Goal: Register for event/course

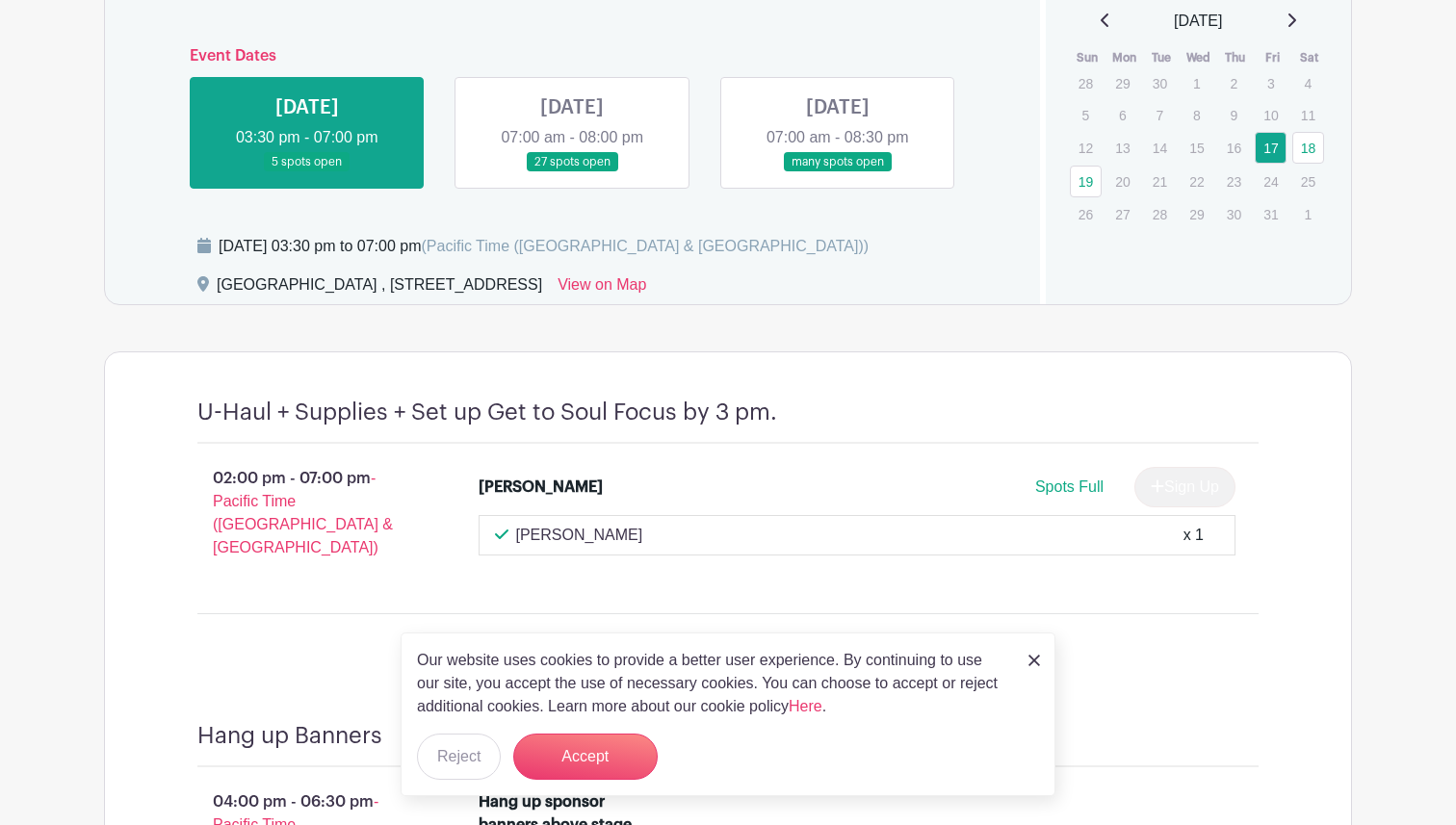
scroll to position [853, 0]
click at [838, 173] on link at bounding box center [838, 173] width 0 height 0
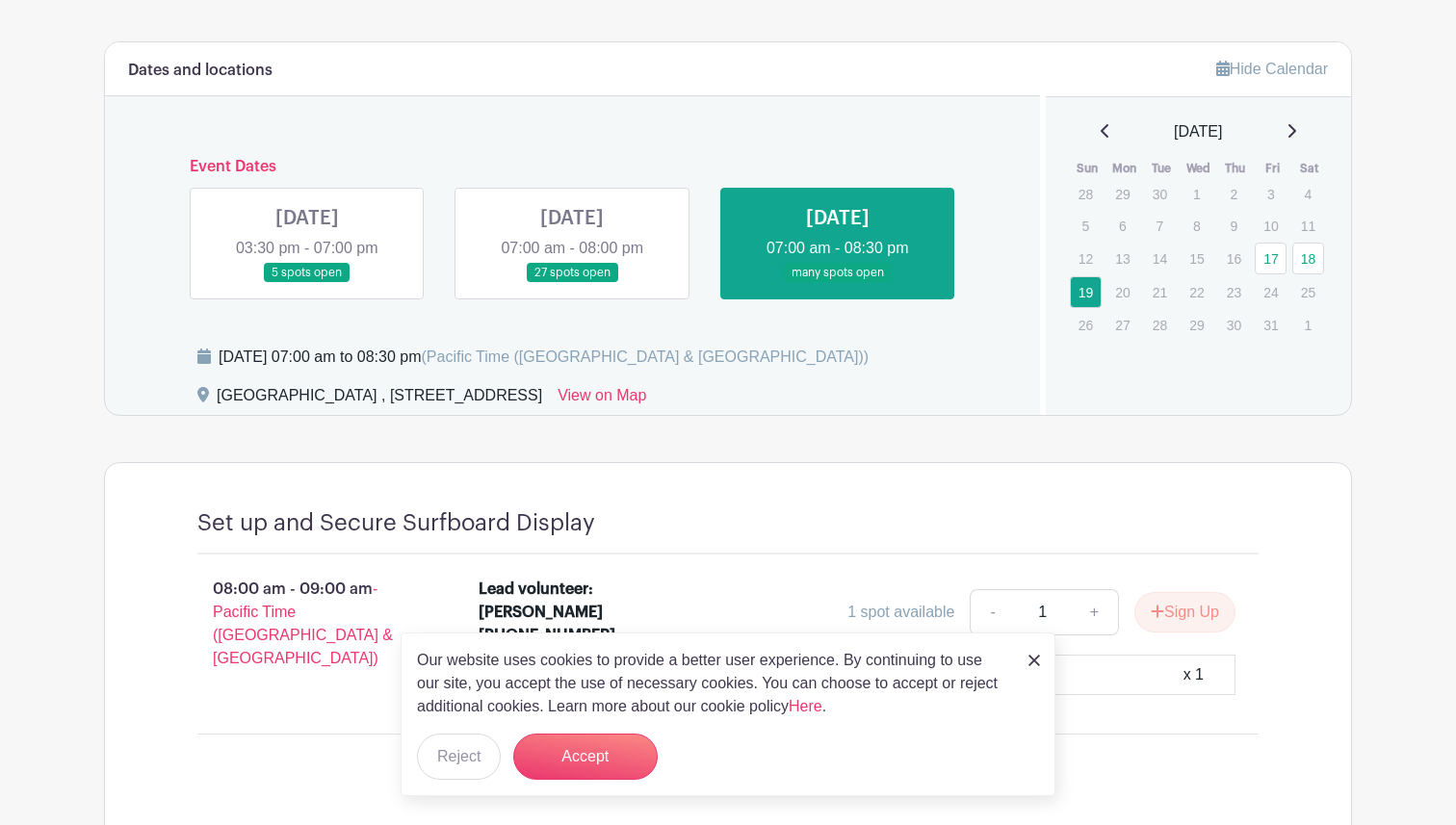
scroll to position [725, 0]
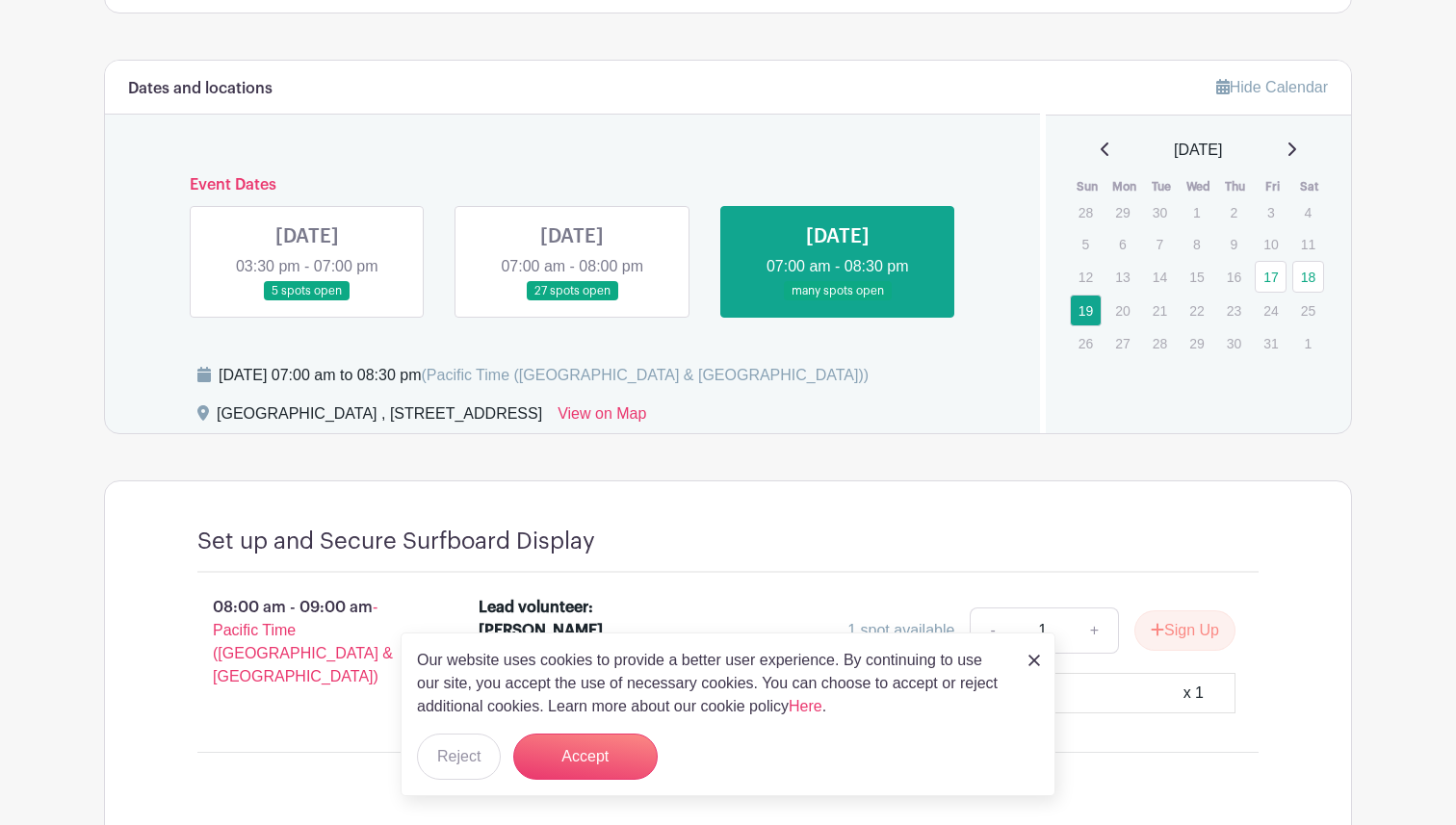
click at [572, 301] on link at bounding box center [572, 301] width 0 height 0
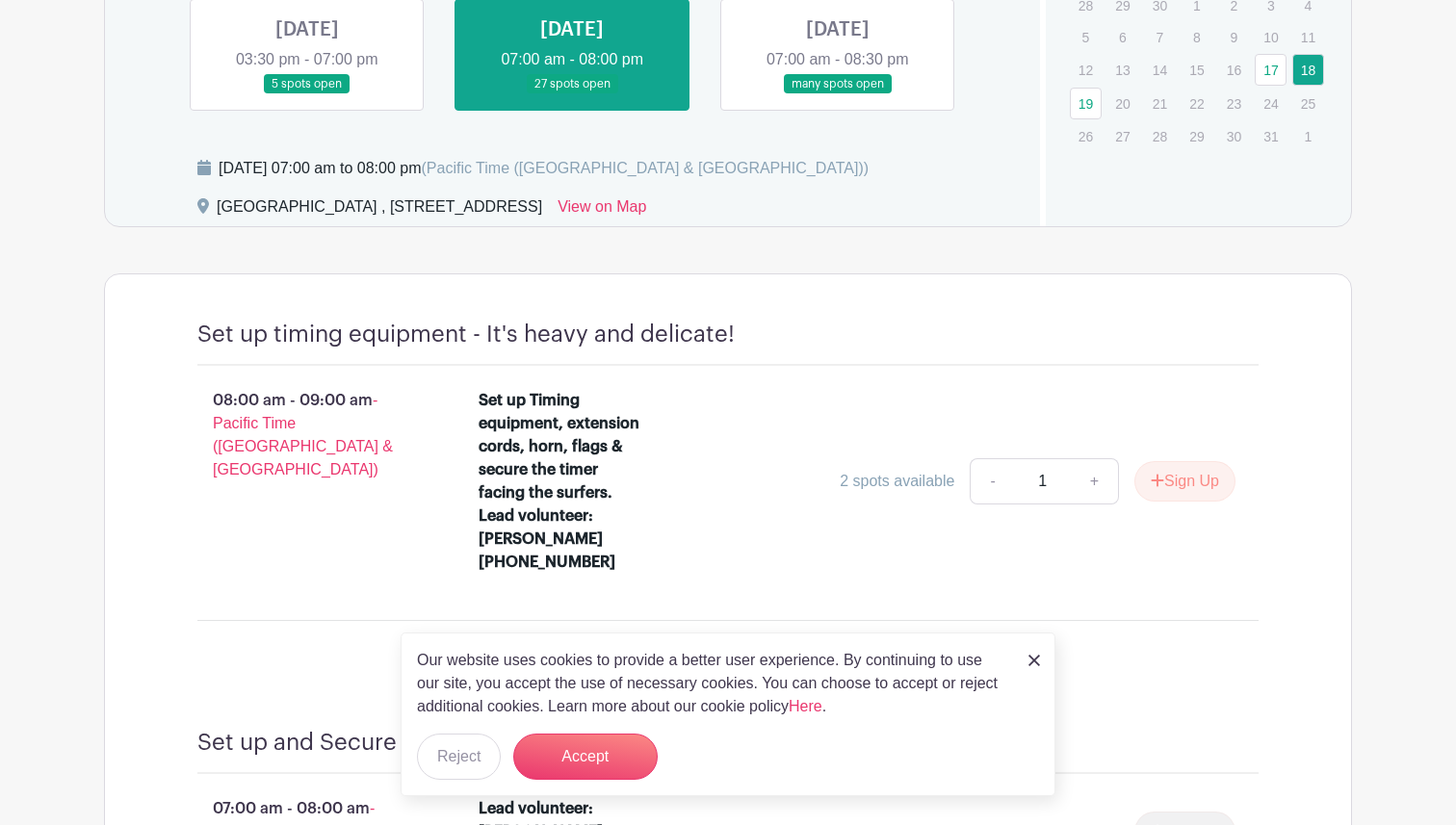
scroll to position [937, 0]
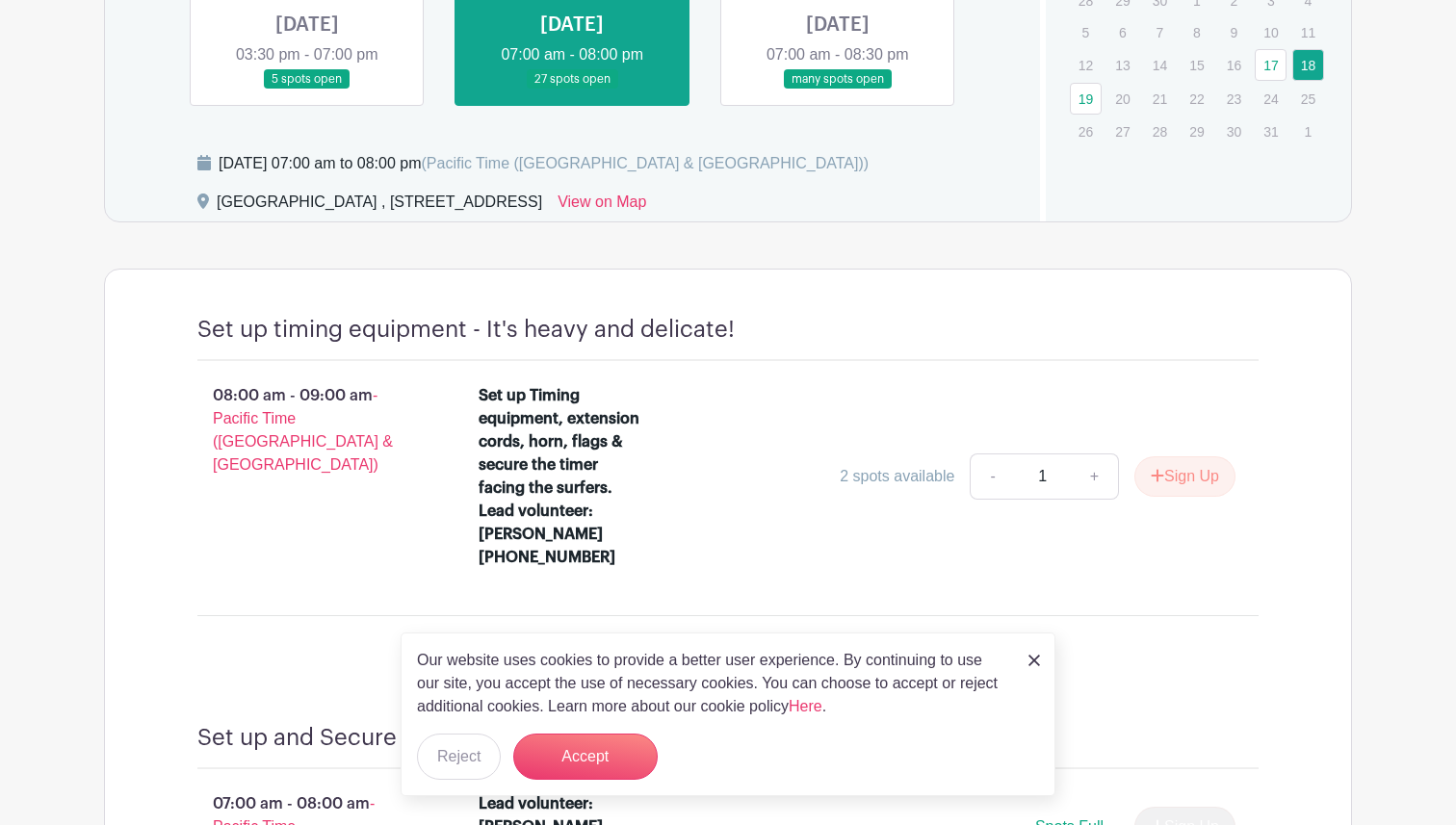
click at [1032, 664] on img at bounding box center [1034, 661] width 12 height 12
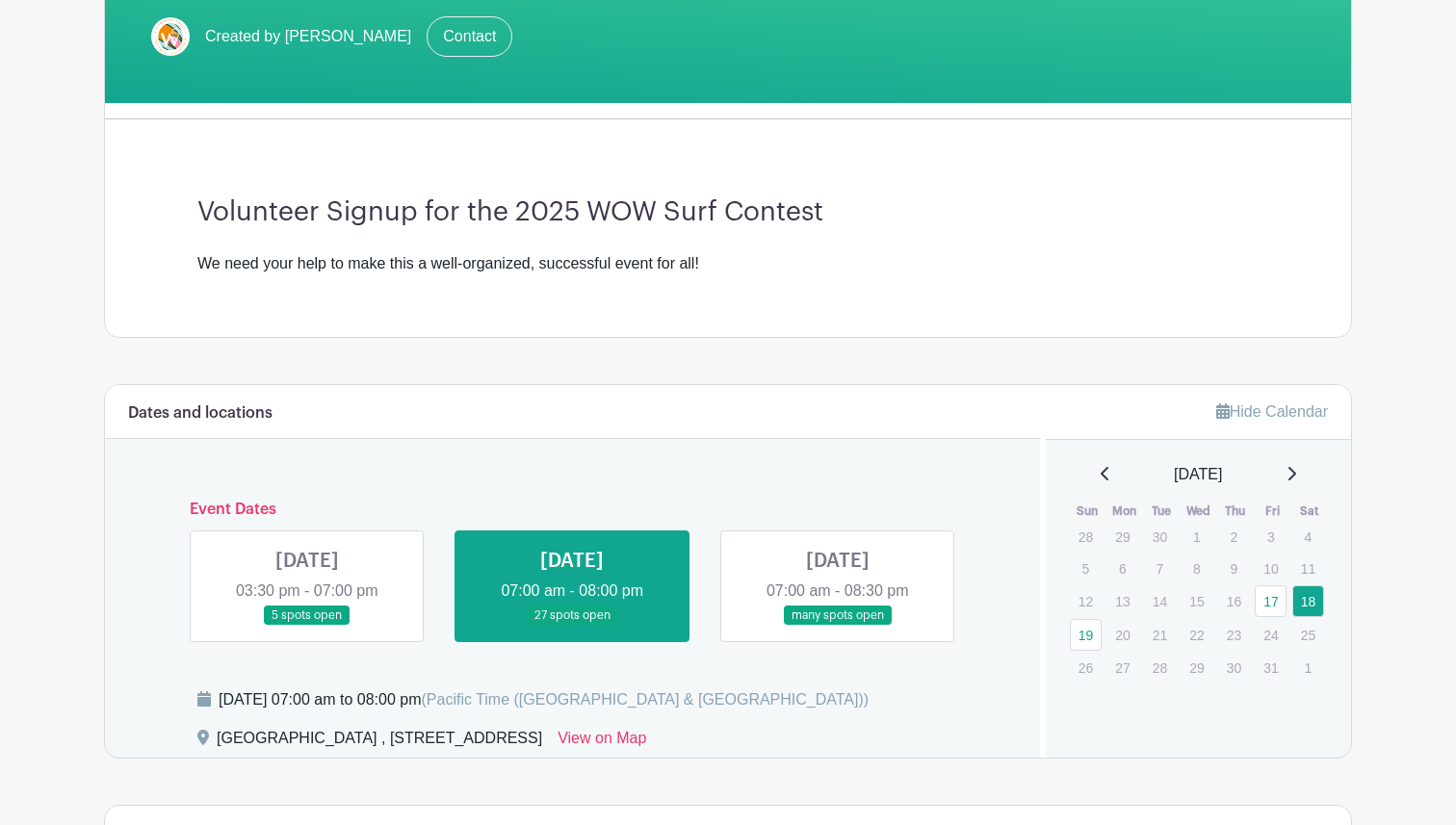
scroll to position [768, 0]
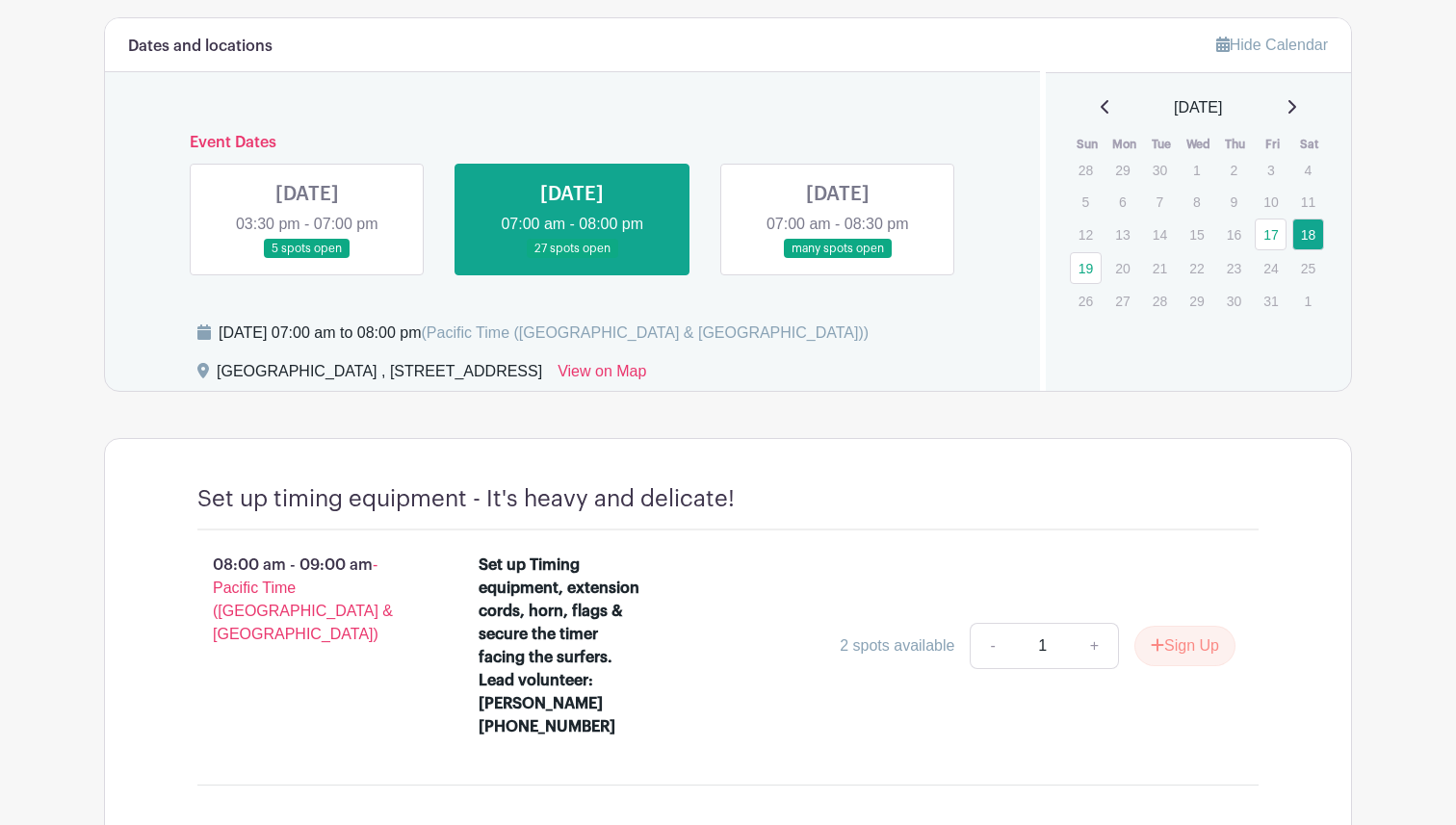
click at [838, 259] on link at bounding box center [838, 259] width 0 height 0
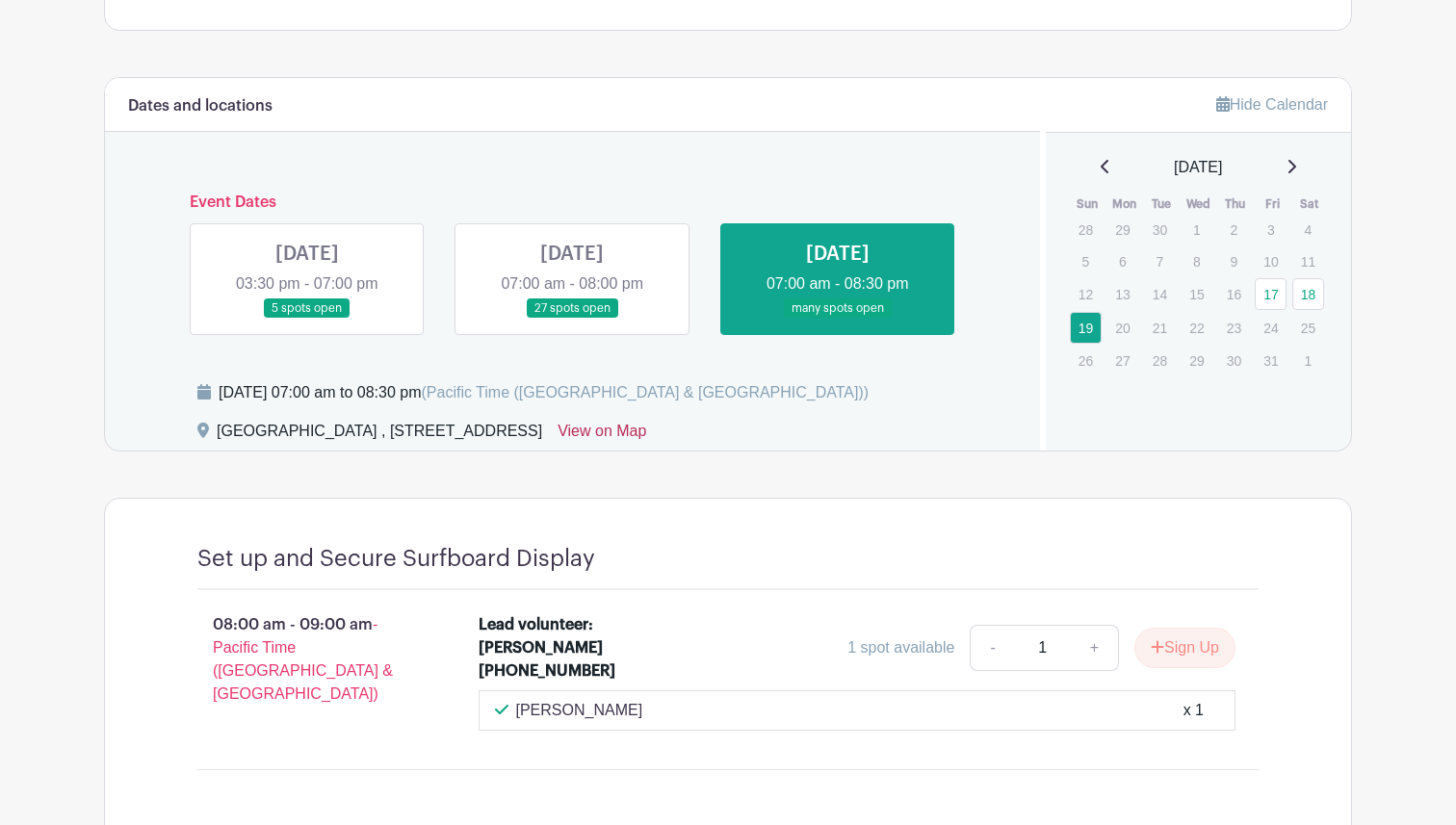
scroll to position [808, 0]
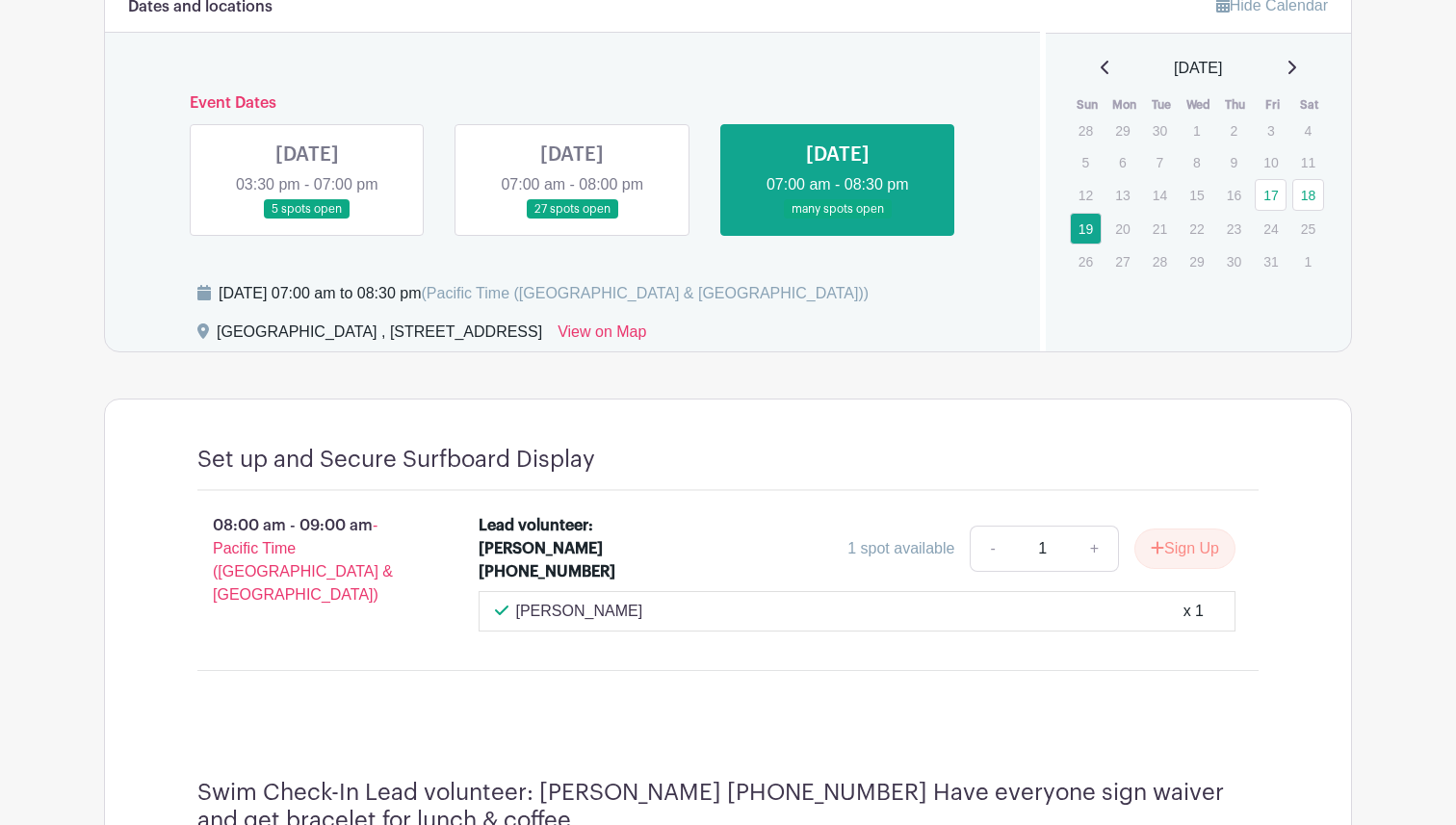
click at [572, 220] on link at bounding box center [572, 220] width 0 height 0
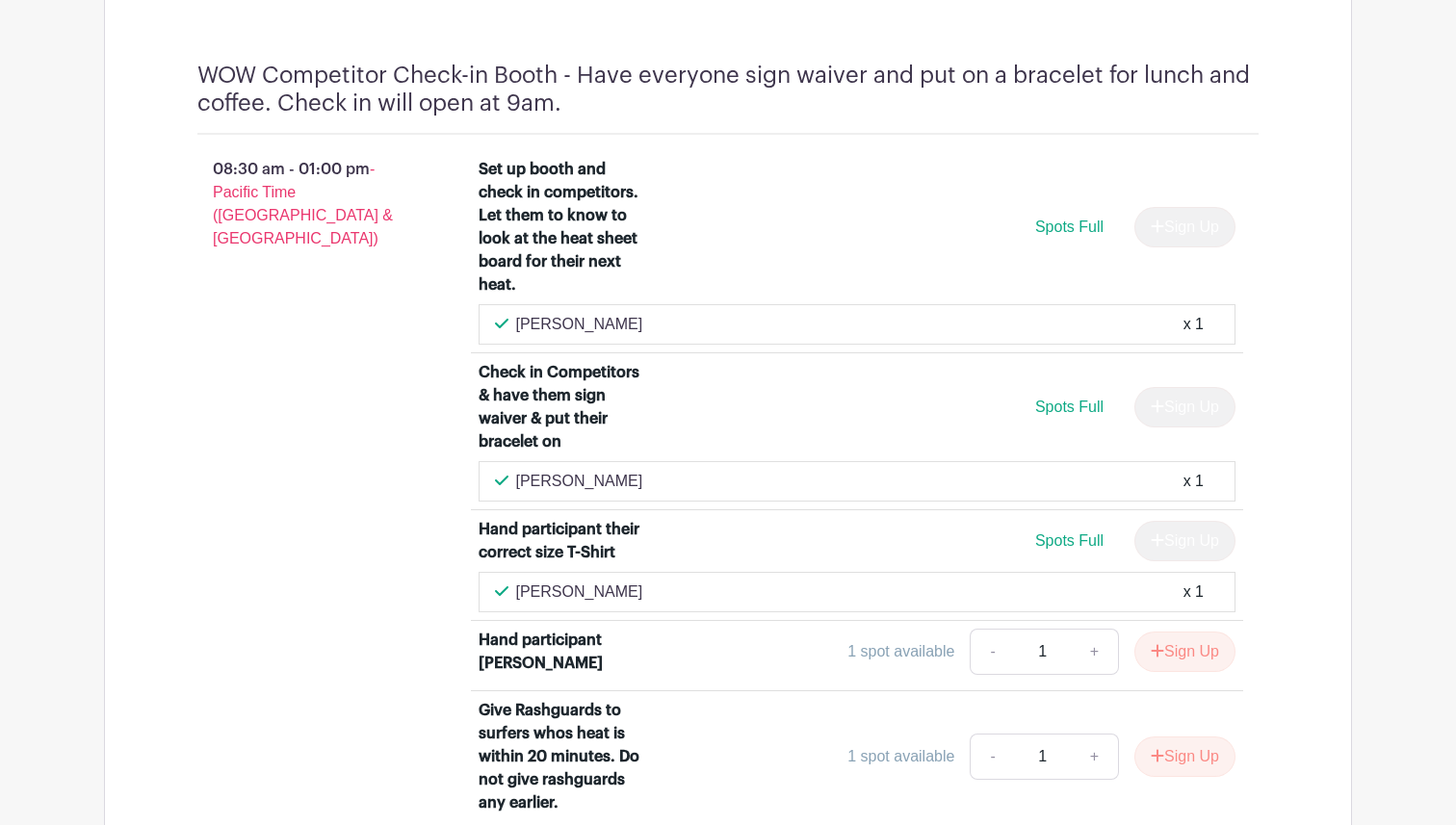
scroll to position [2420, 0]
click at [1179, 634] on button "Sign Up" at bounding box center [1185, 654] width 101 height 41
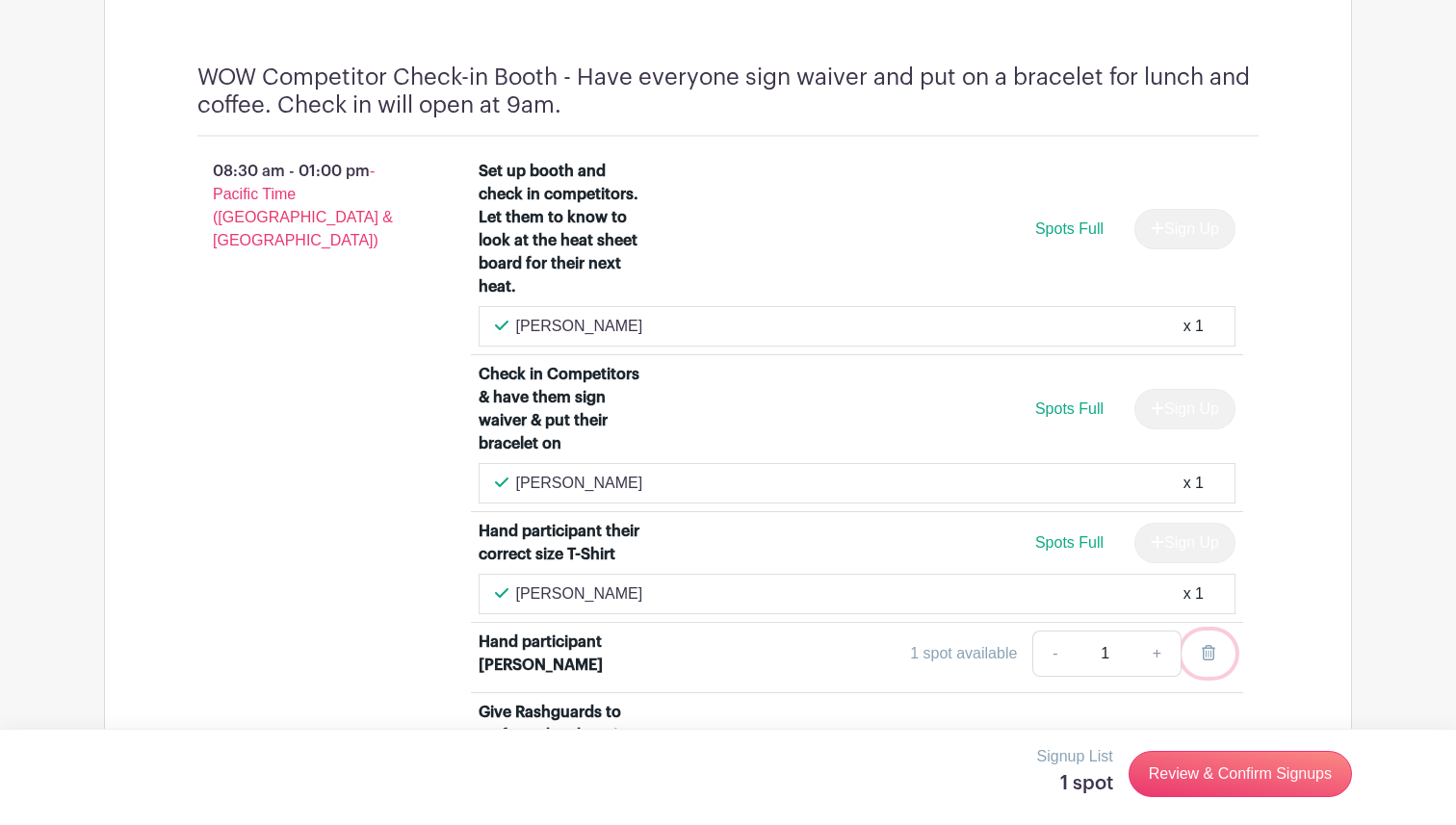
click at [1205, 645] on icon at bounding box center [1209, 653] width 14 height 16
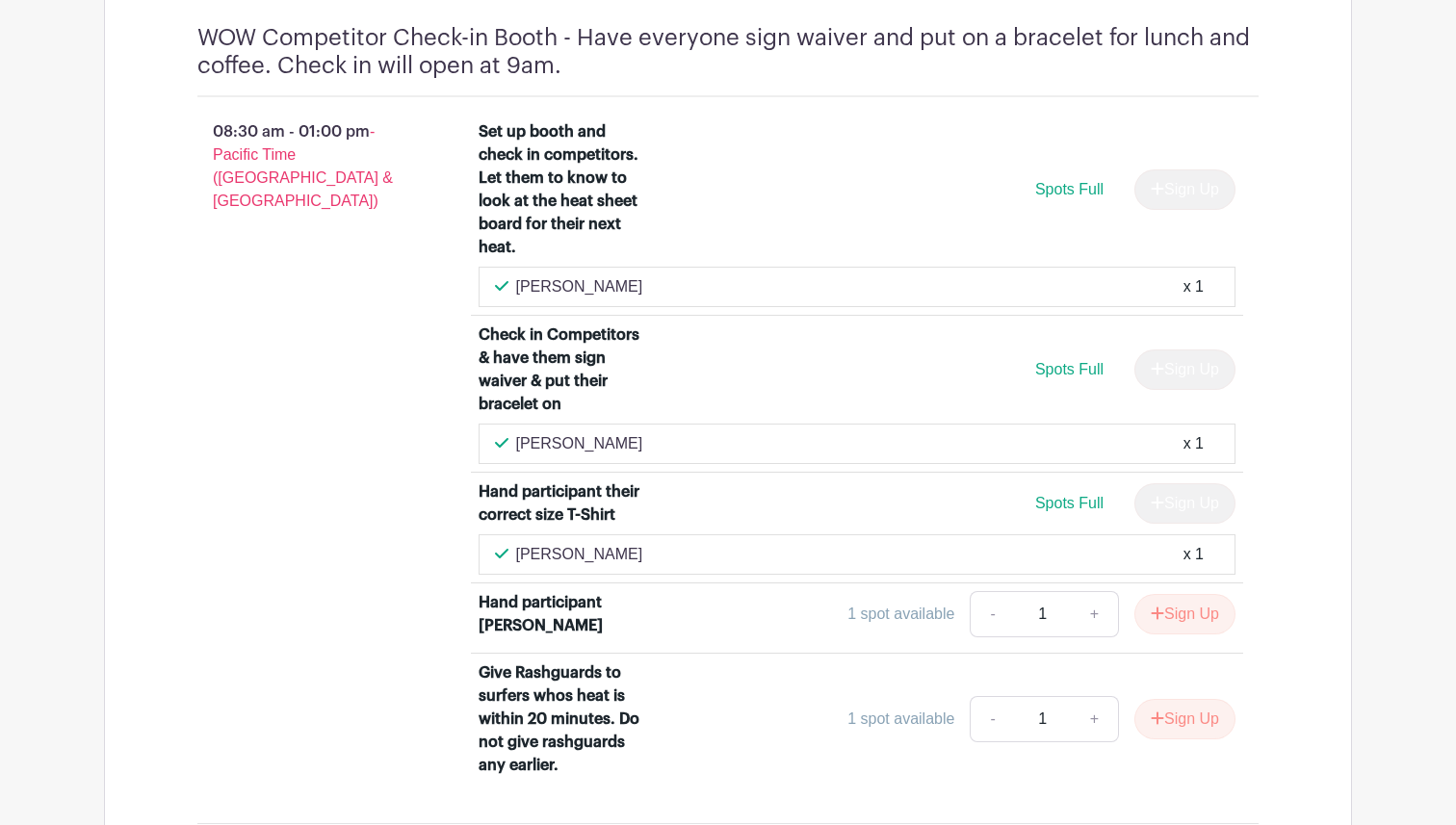
scroll to position [2460, 0]
drag, startPoint x: 609, startPoint y: 234, endPoint x: 518, endPoint y: 234, distance: 91.0
click at [518, 273] on div "[PERSON_NAME] x 1" at bounding box center [857, 285] width 725 height 23
copy p "[PERSON_NAME]"
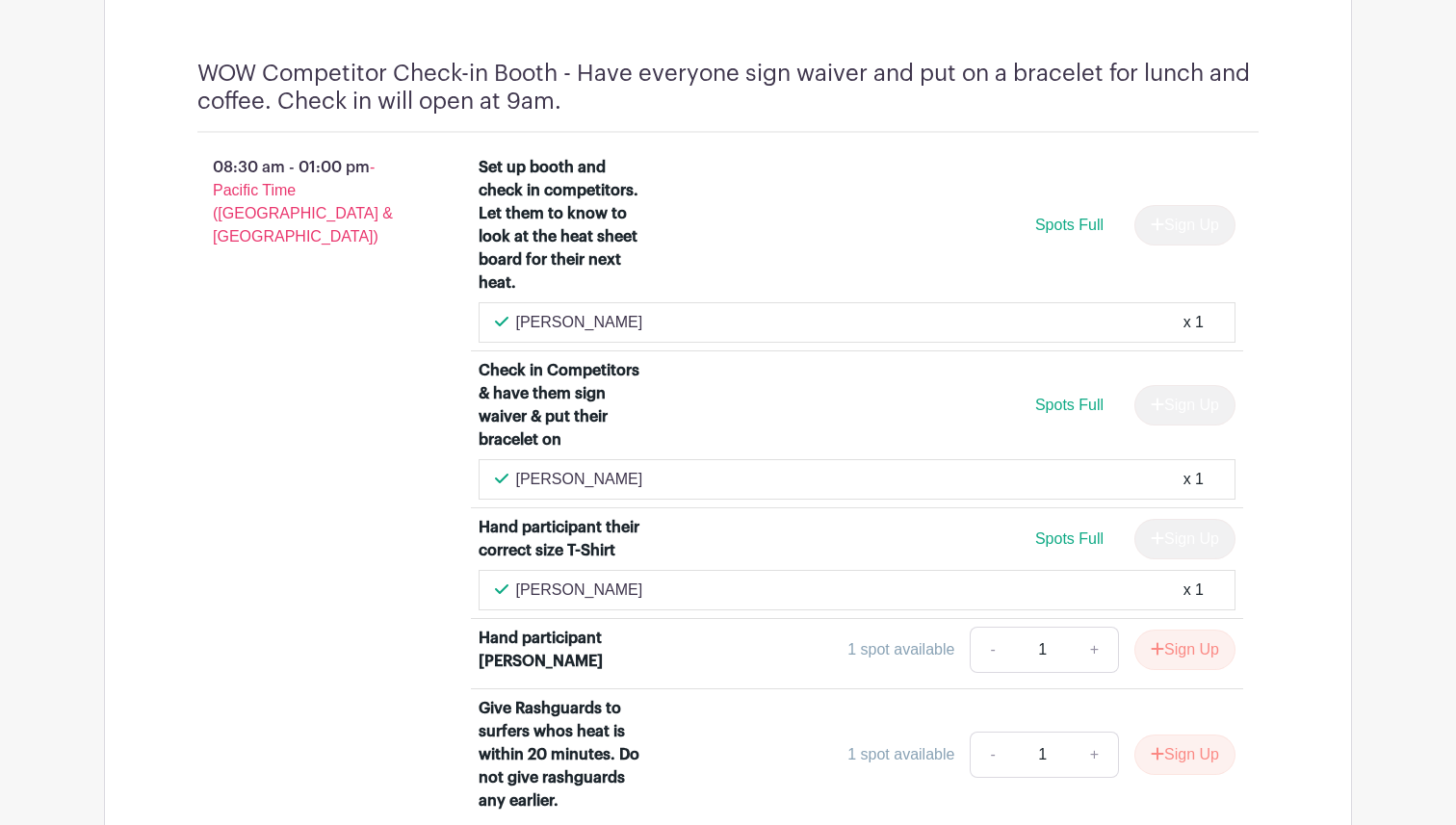
scroll to position [2427, 0]
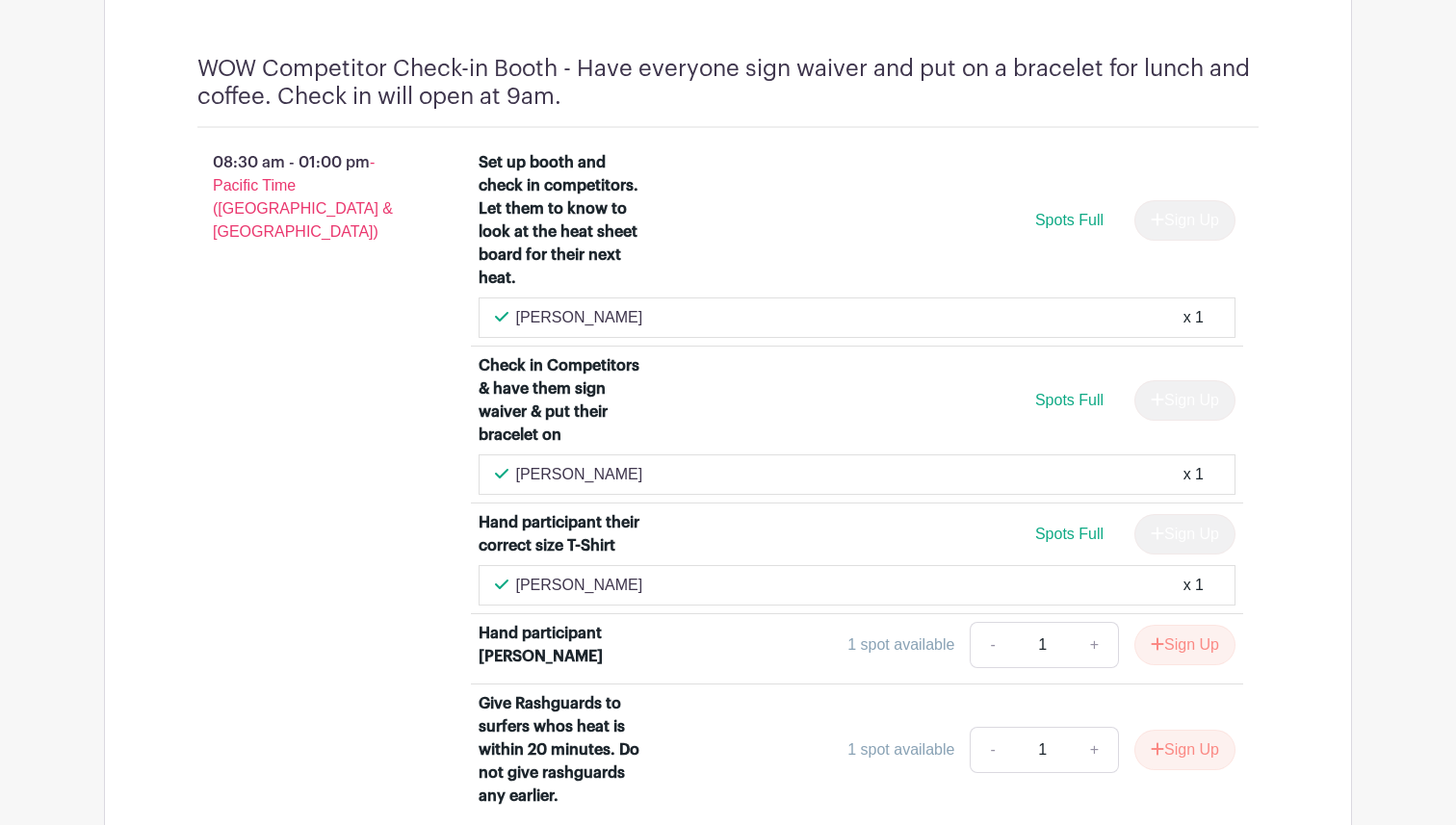
drag, startPoint x: 613, startPoint y: 422, endPoint x: 511, endPoint y: 423, distance: 102.0
click at [511, 464] on div "[PERSON_NAME] x 1" at bounding box center [857, 475] width 725 height 23
copy p "[PERSON_NAME]"
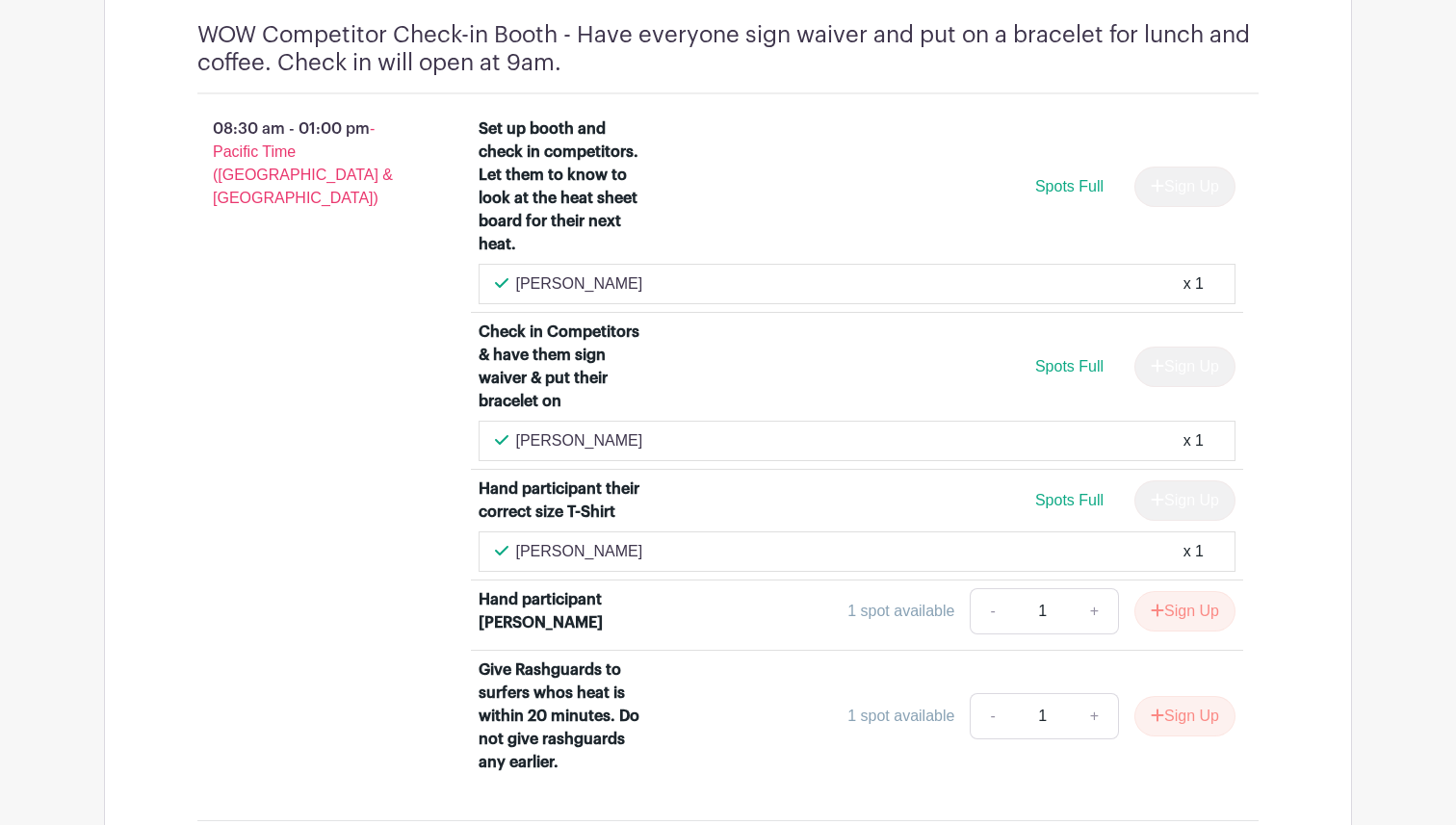
scroll to position [2476, 0]
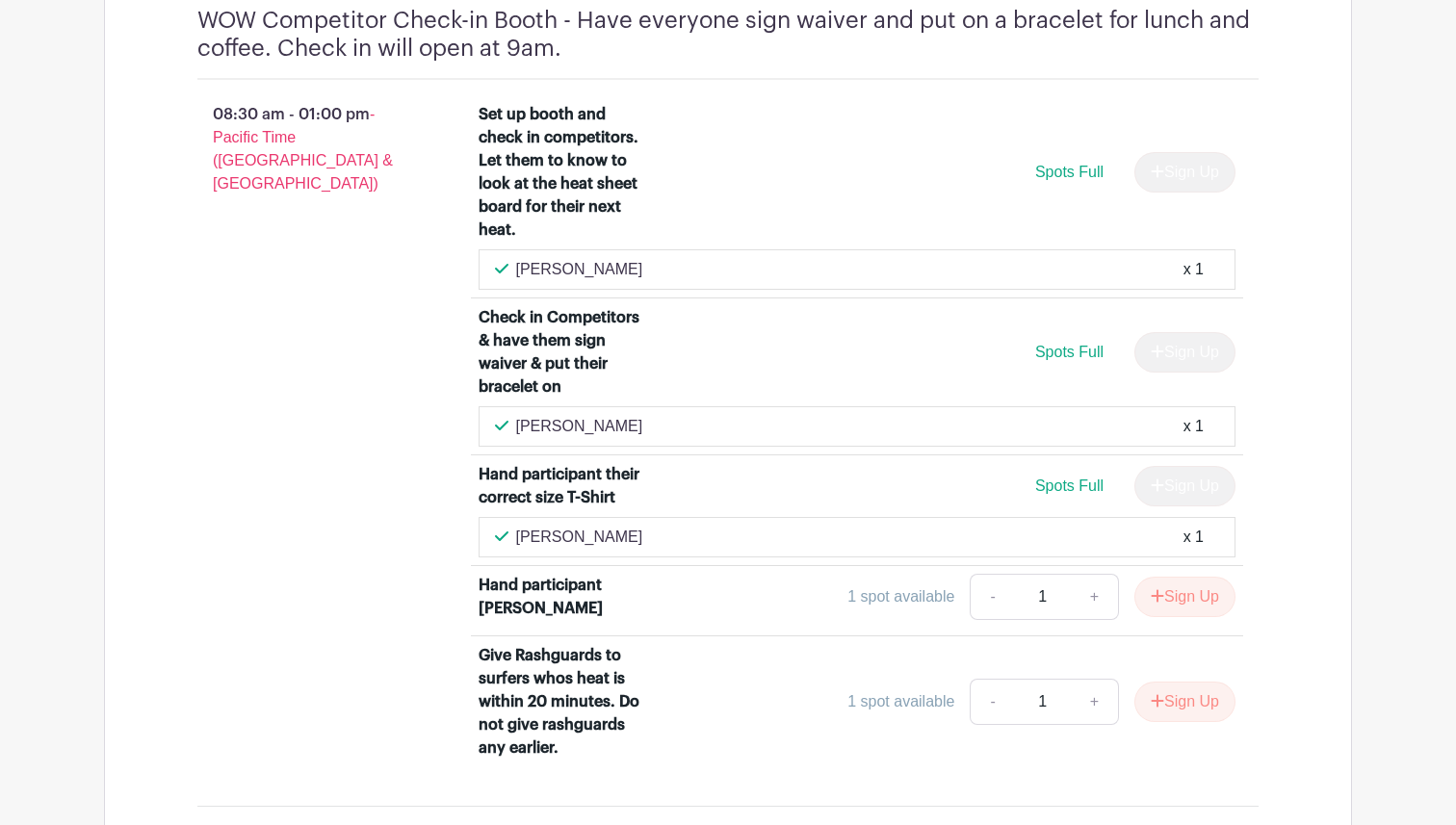
click at [641, 406] on div "[PERSON_NAME] x 1" at bounding box center [858, 427] width 758 height 41
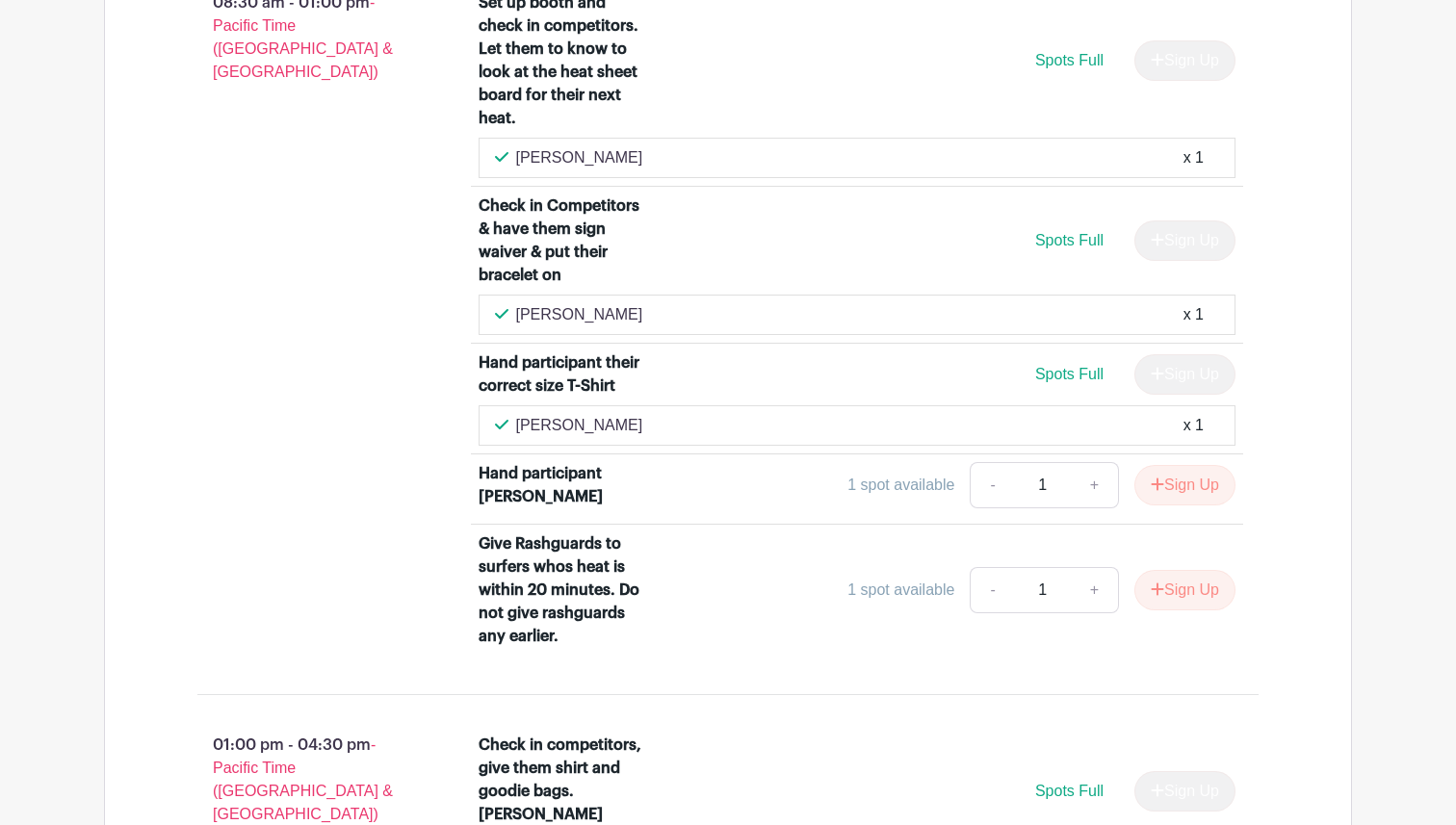
scroll to position [2586, 0]
click at [1176, 467] on button "Sign Up" at bounding box center [1185, 488] width 101 height 41
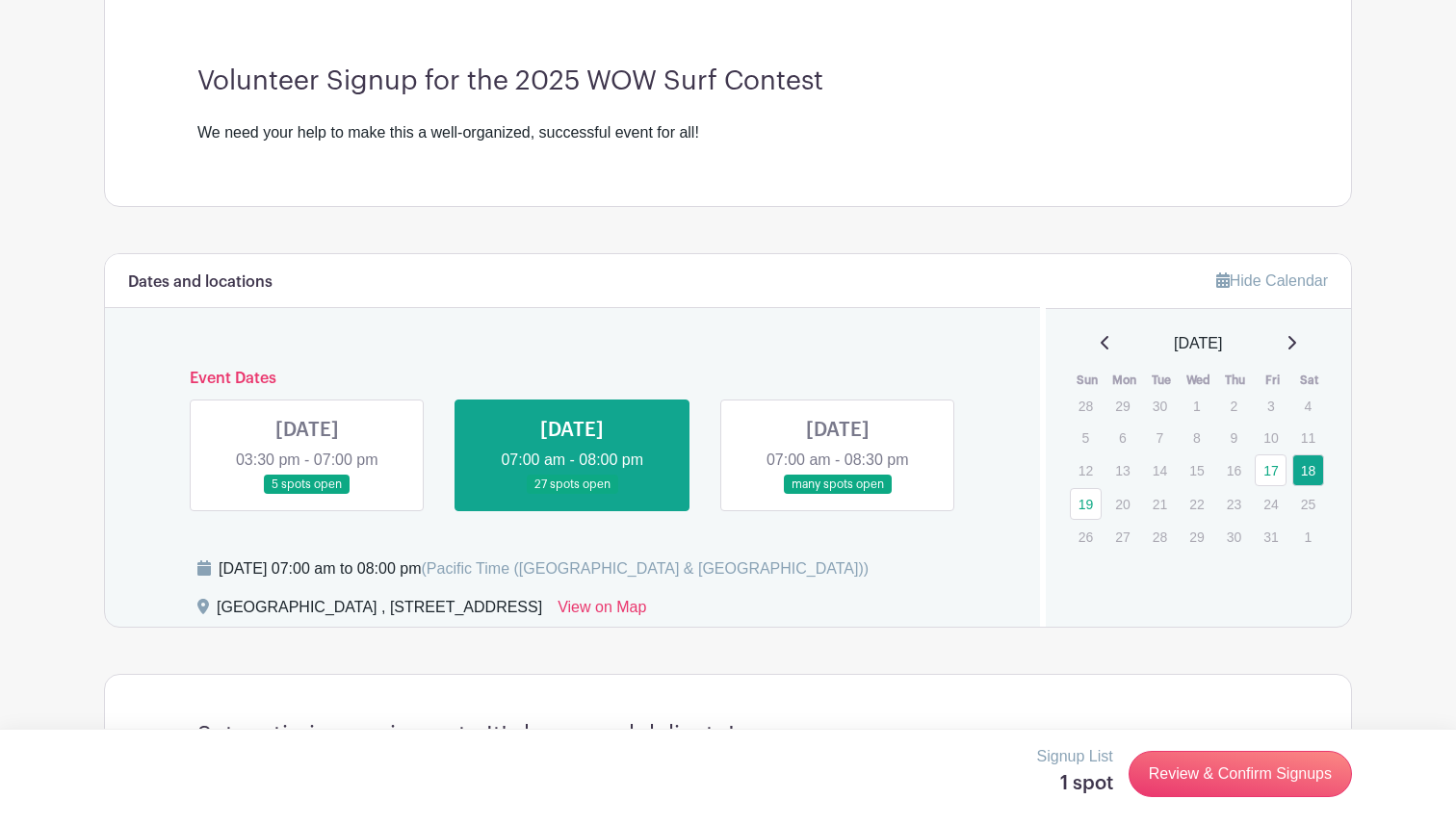
scroll to position [542, 0]
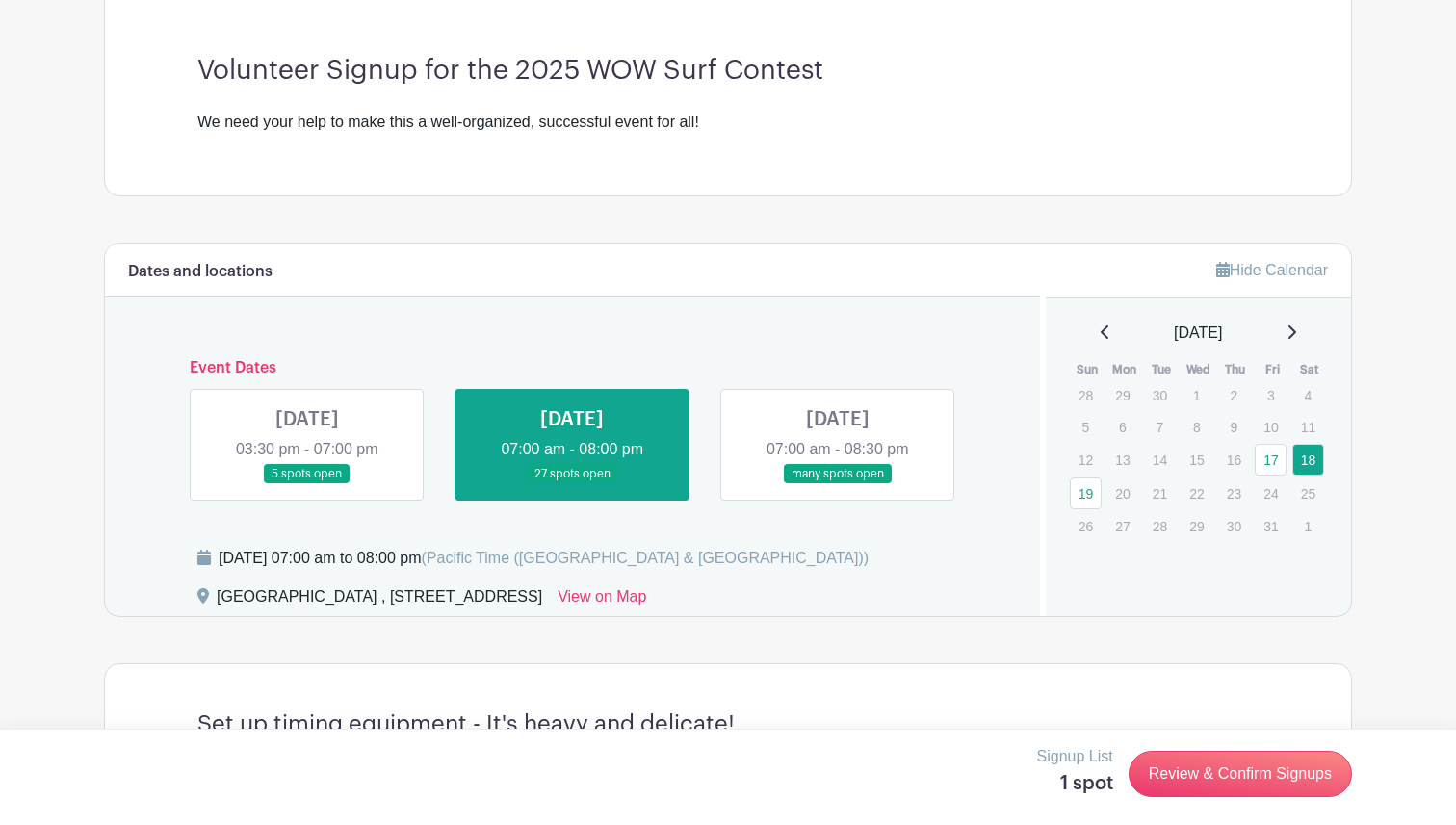
click at [307, 485] on link at bounding box center [307, 485] width 0 height 0
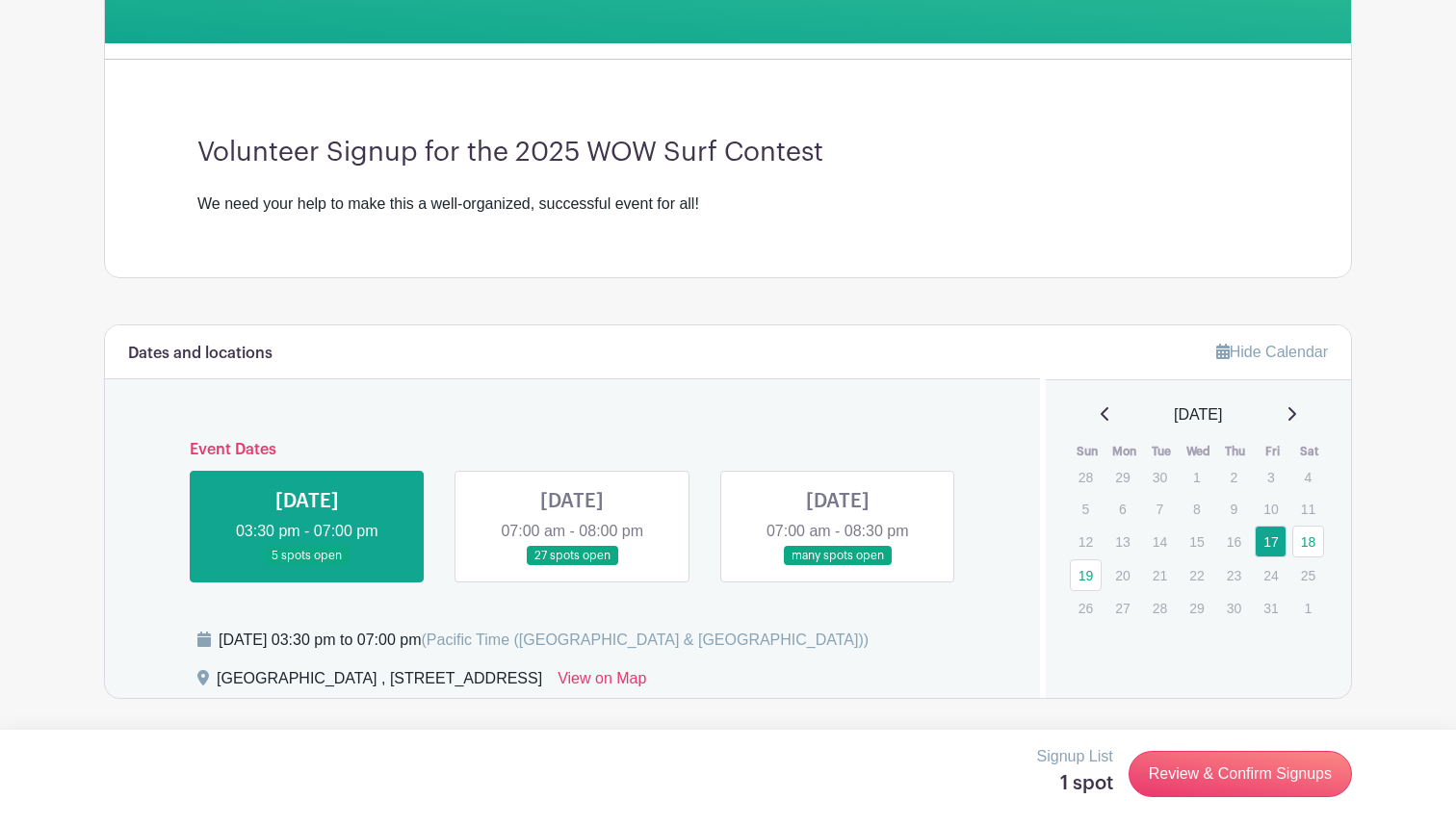
scroll to position [525, 0]
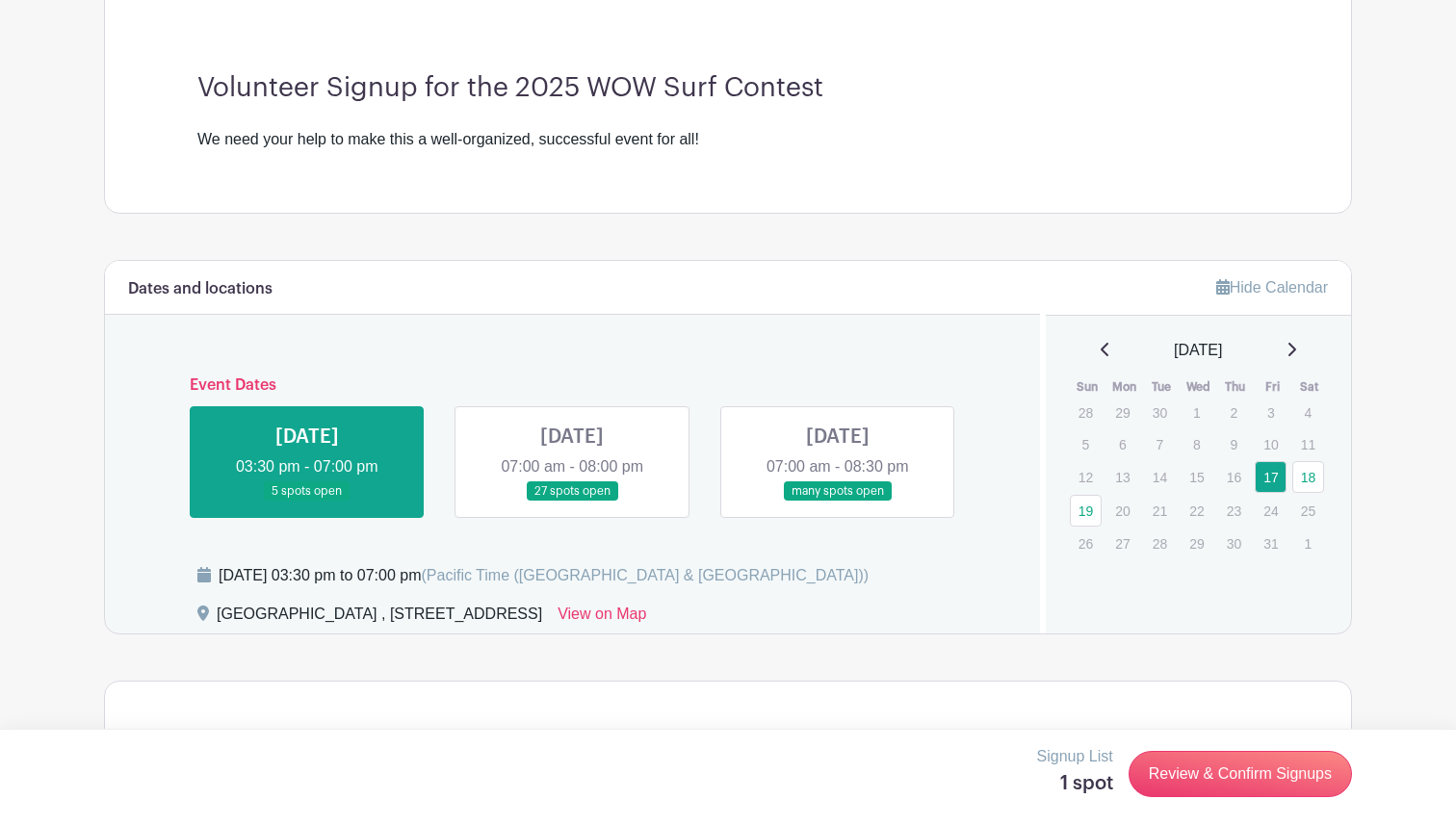
click at [572, 501] on link at bounding box center [572, 501] width 0 height 0
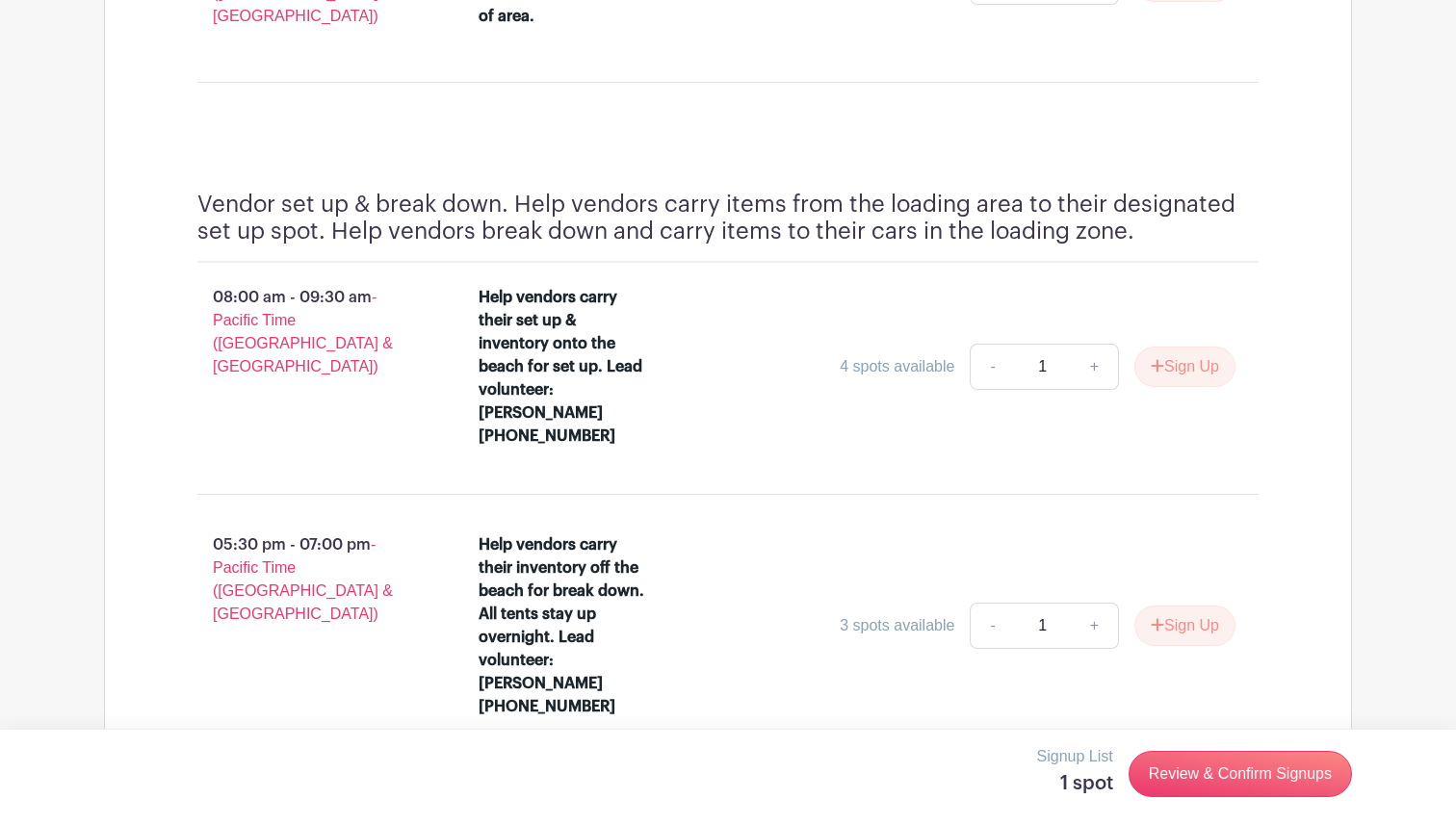
scroll to position [5452, 0]
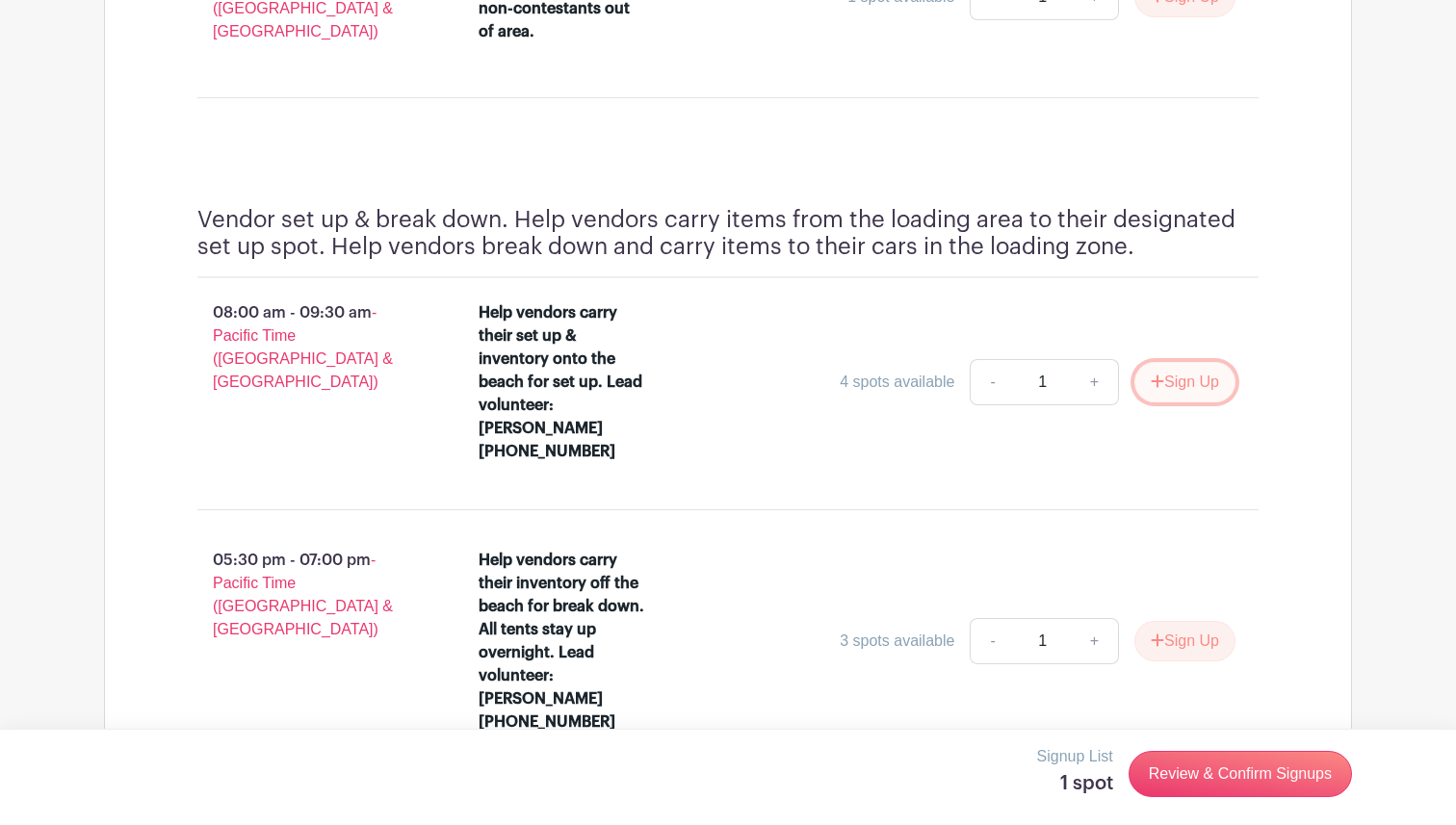
click at [1184, 362] on button "Sign Up" at bounding box center [1185, 383] width 101 height 41
click at [1183, 621] on button "Sign Up" at bounding box center [1185, 641] width 101 height 41
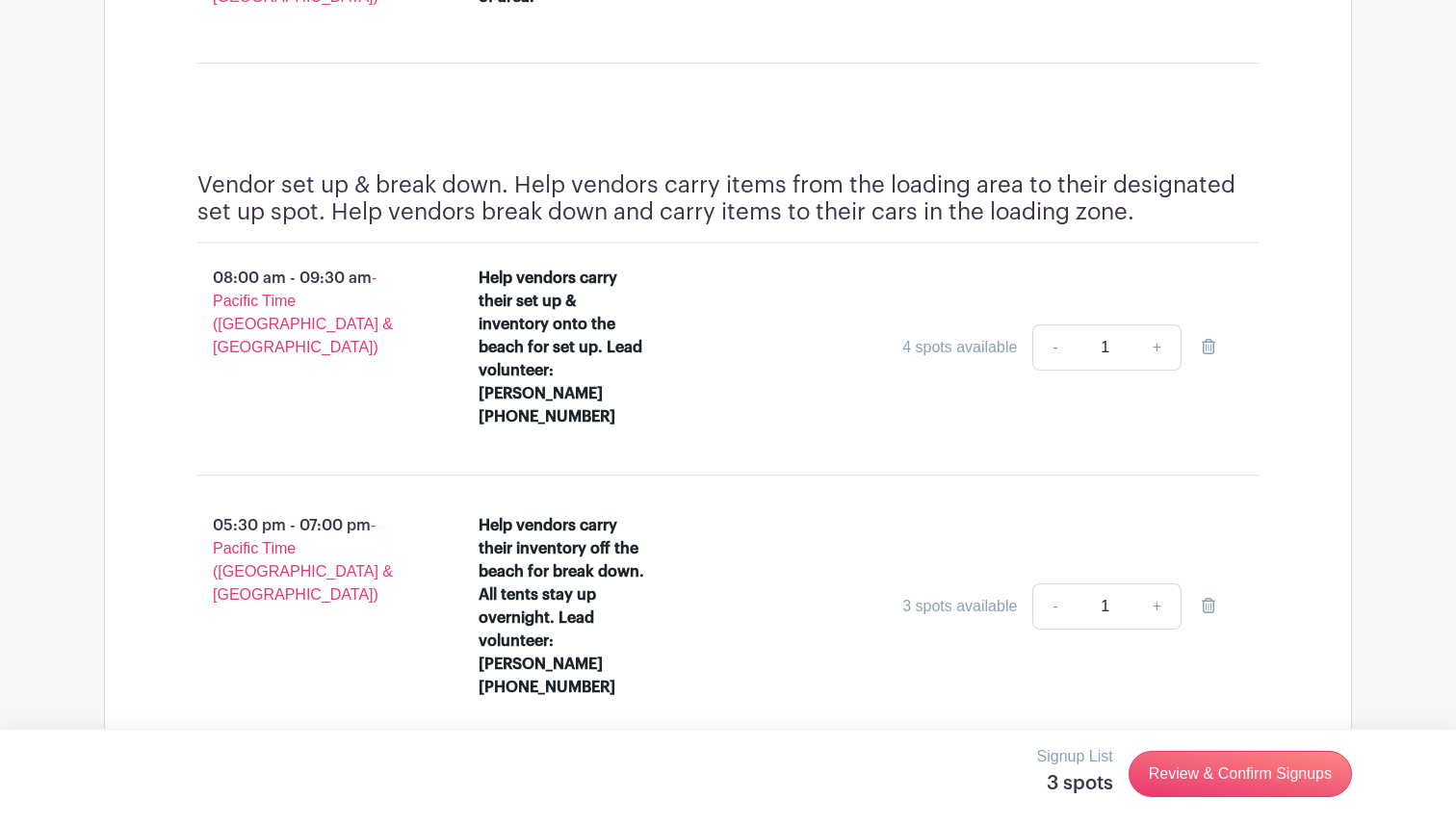
scroll to position [5544, 0]
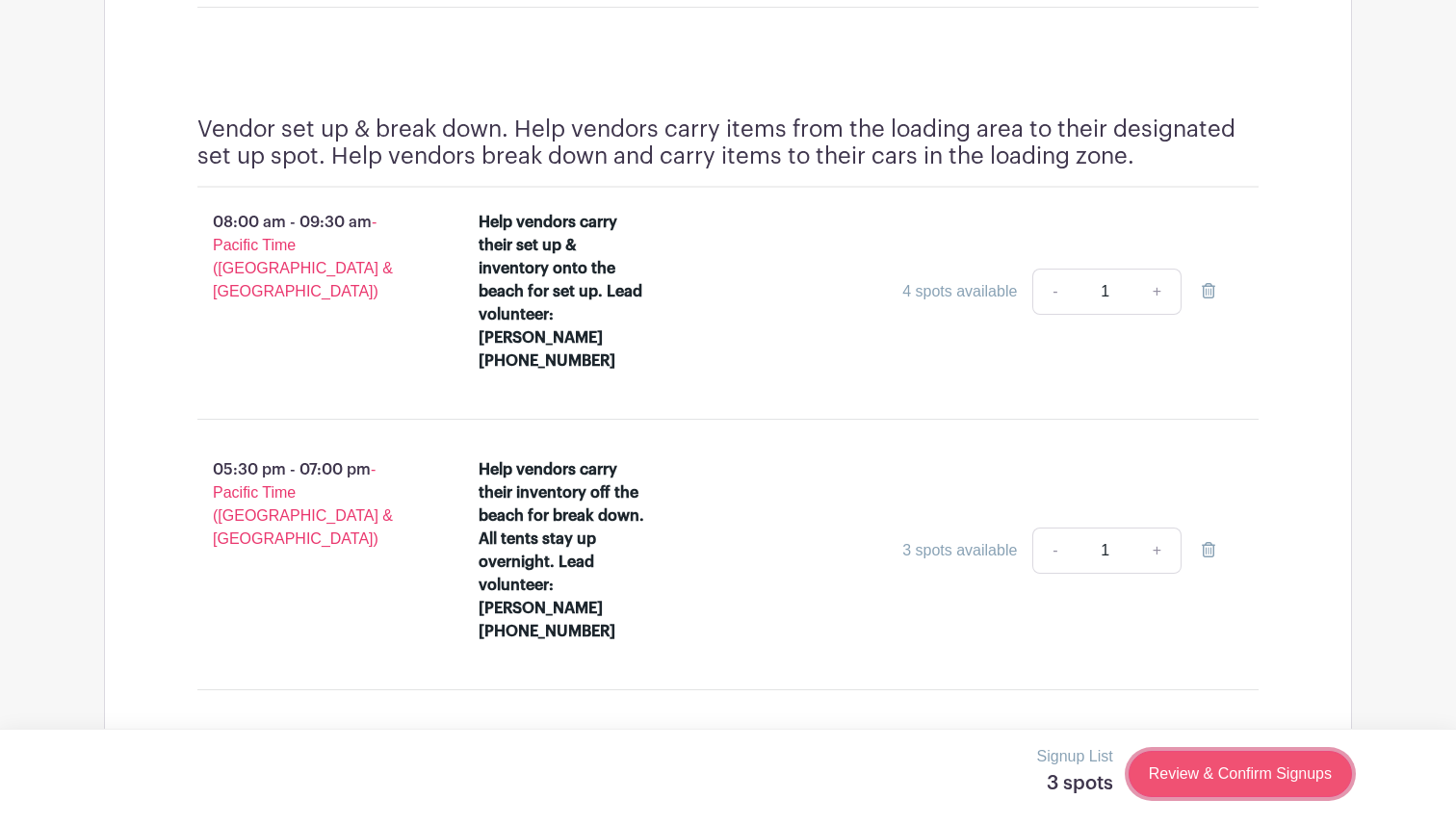
click at [1166, 772] on link "Review & Confirm Signups" at bounding box center [1241, 774] width 224 height 47
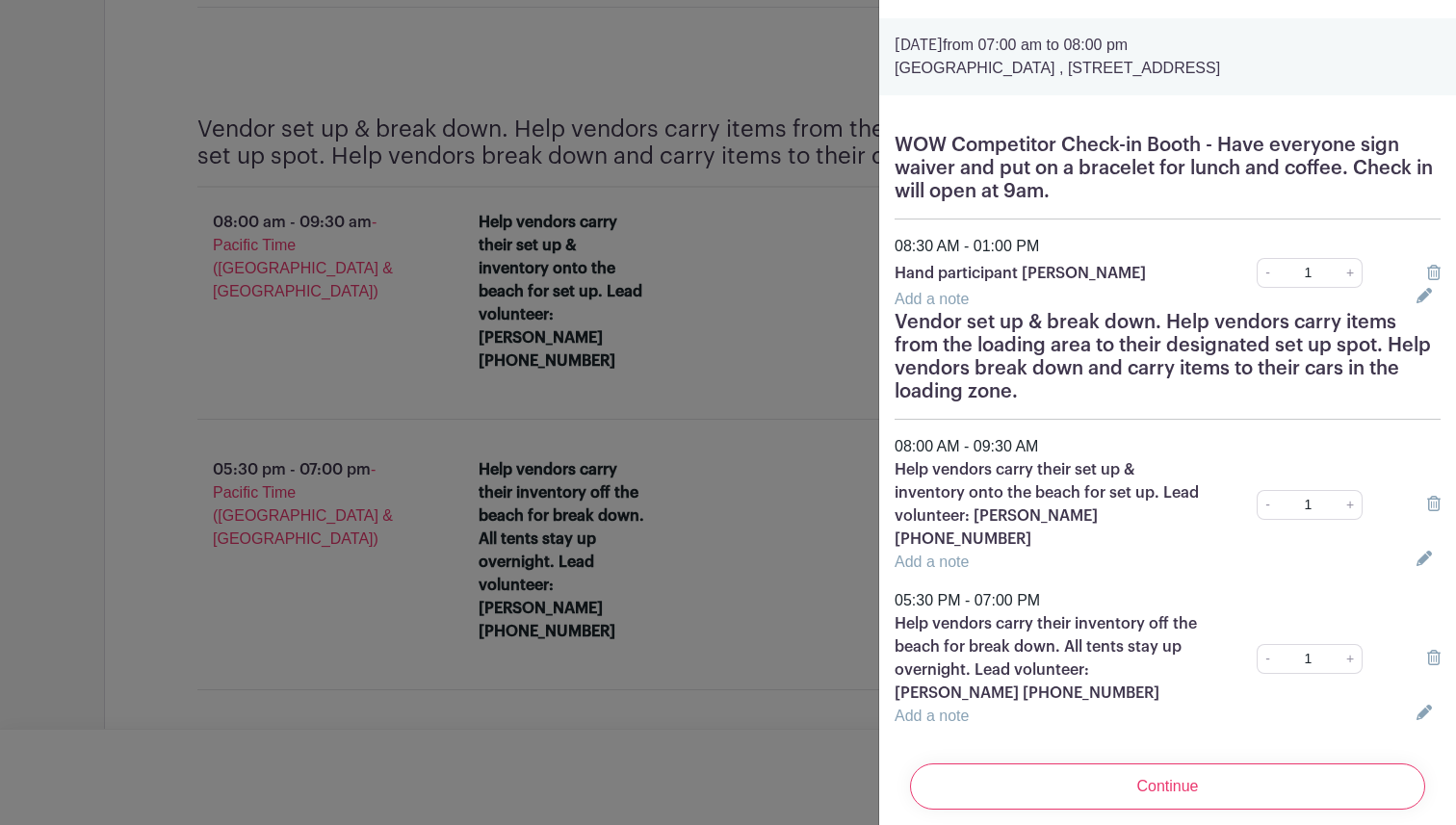
scroll to position [52, 0]
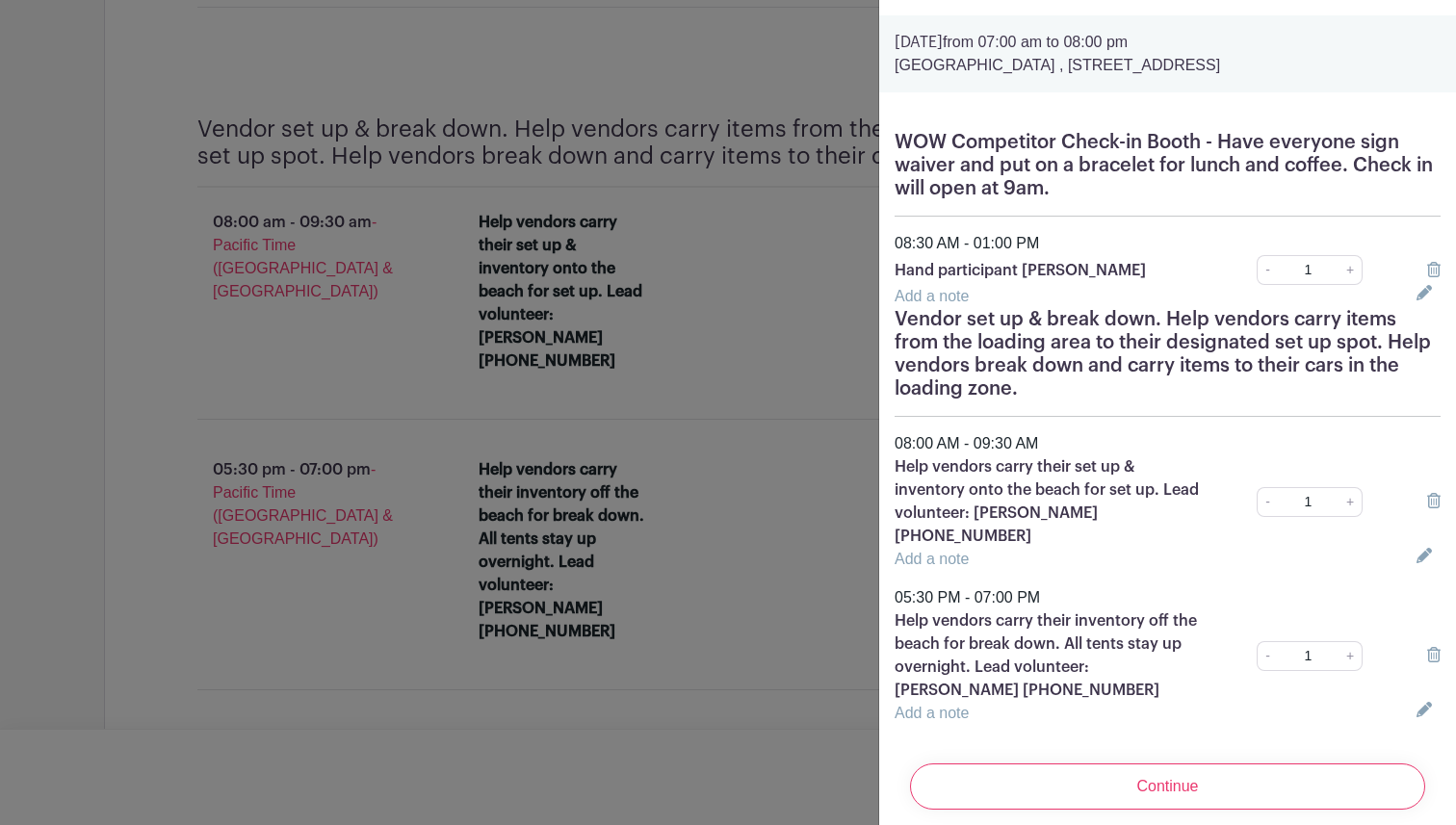
click at [1436, 272] on icon at bounding box center [1435, 270] width 14 height 16
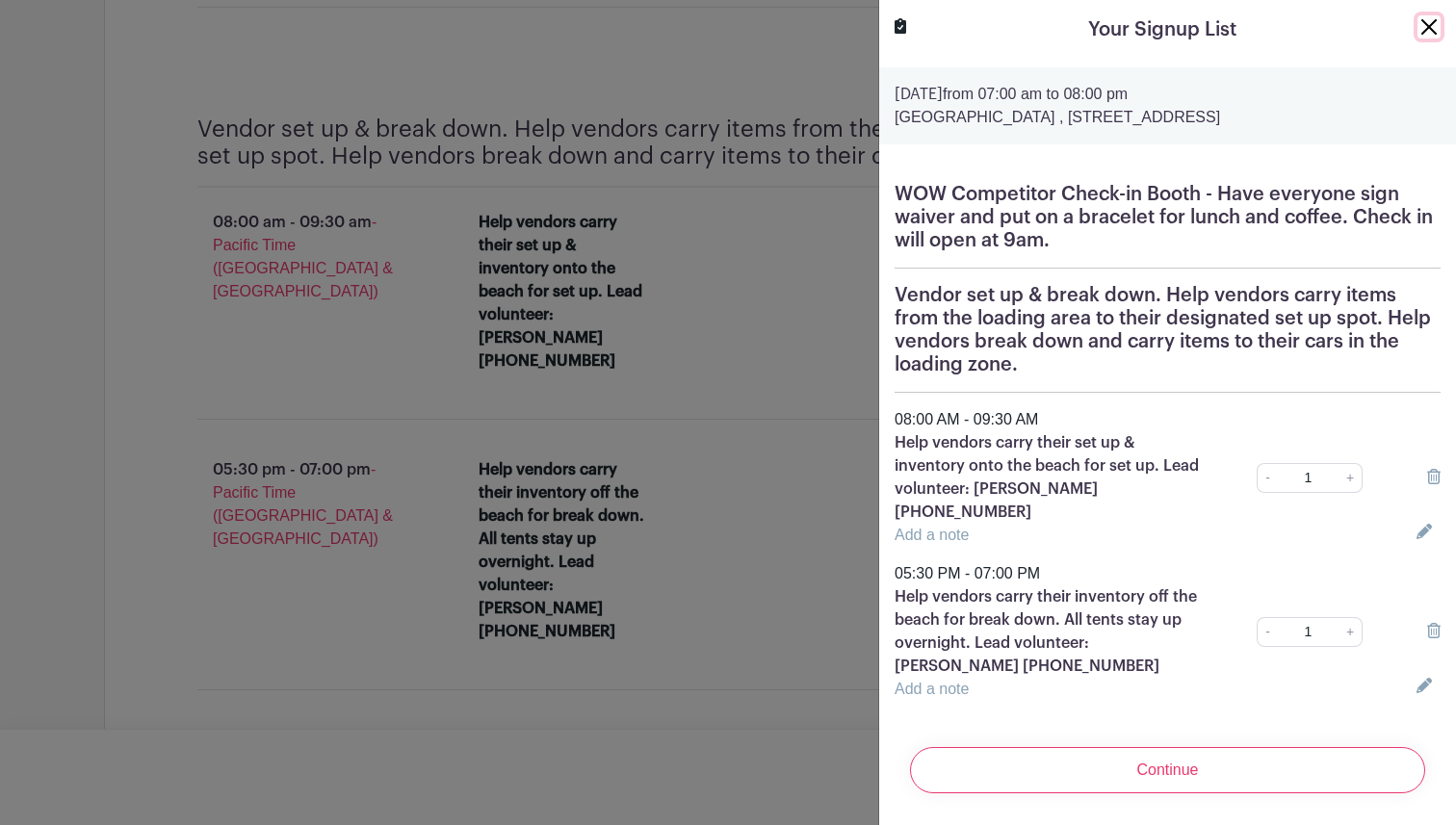
click at [1424, 29] on button "Close" at bounding box center [1430, 27] width 23 height 23
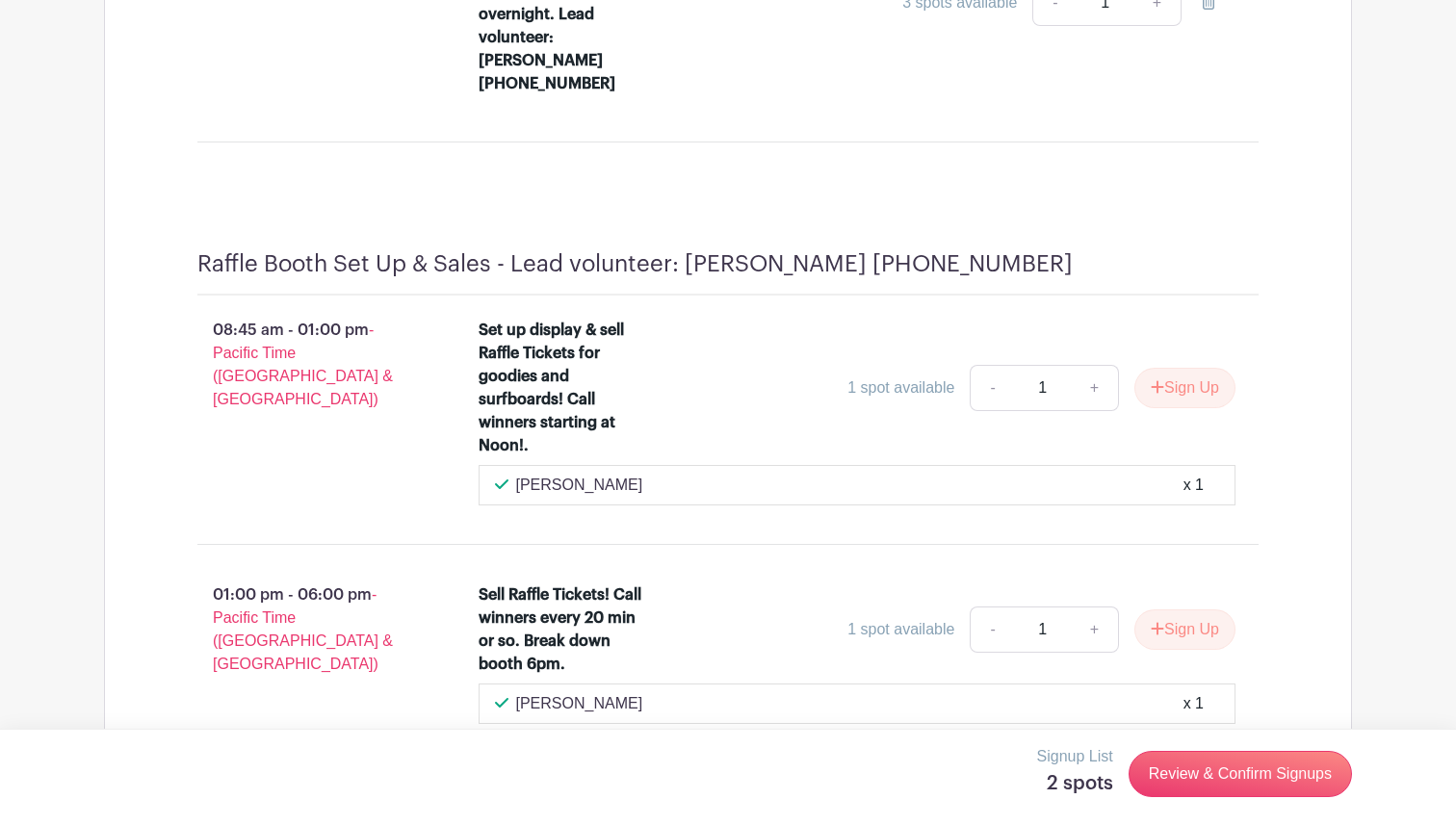
scroll to position [6093, 0]
click at [1161, 366] on button "Sign Up" at bounding box center [1185, 387] width 101 height 41
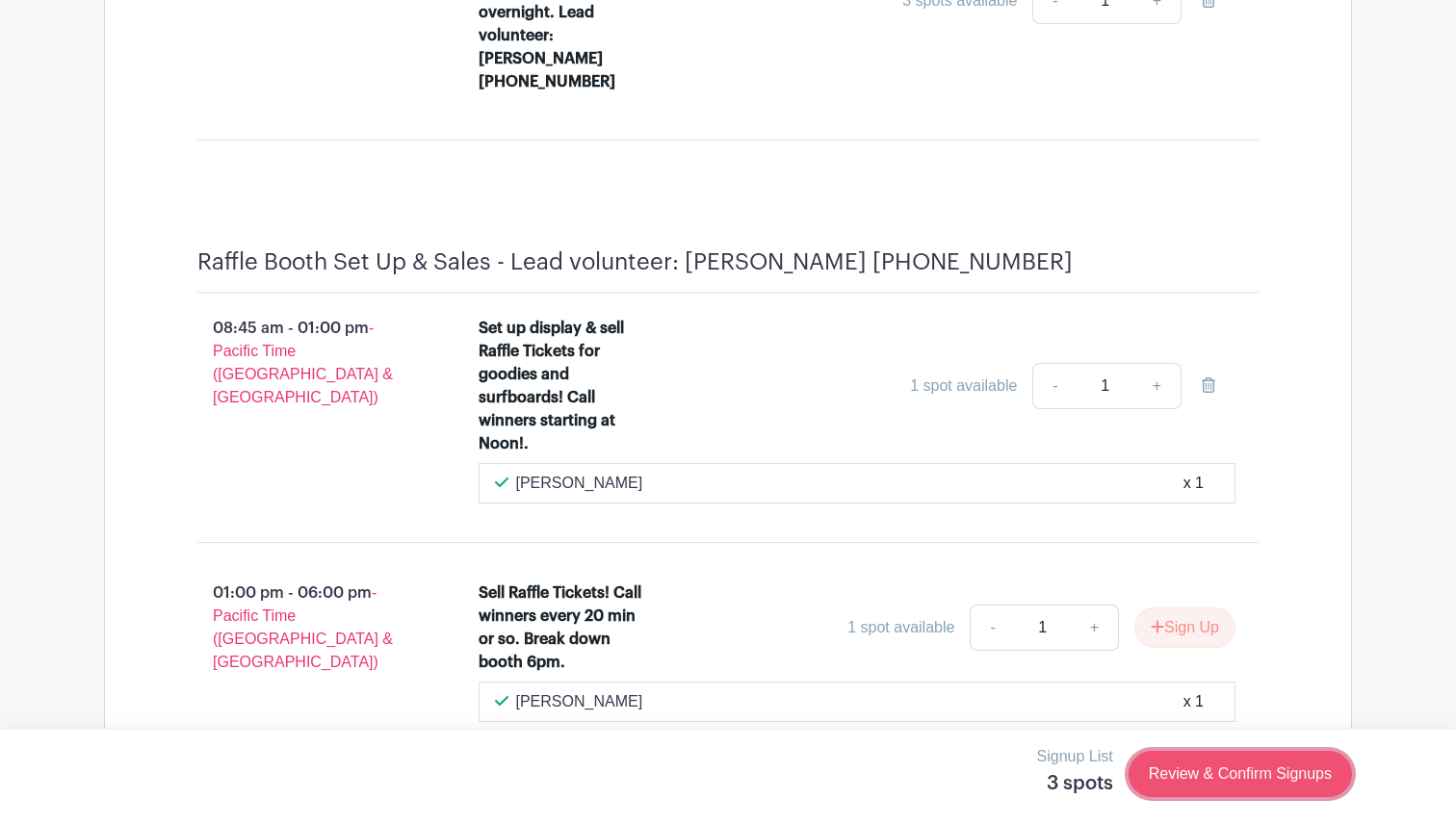
click at [1155, 784] on link "Review & Confirm Signups" at bounding box center [1241, 774] width 224 height 47
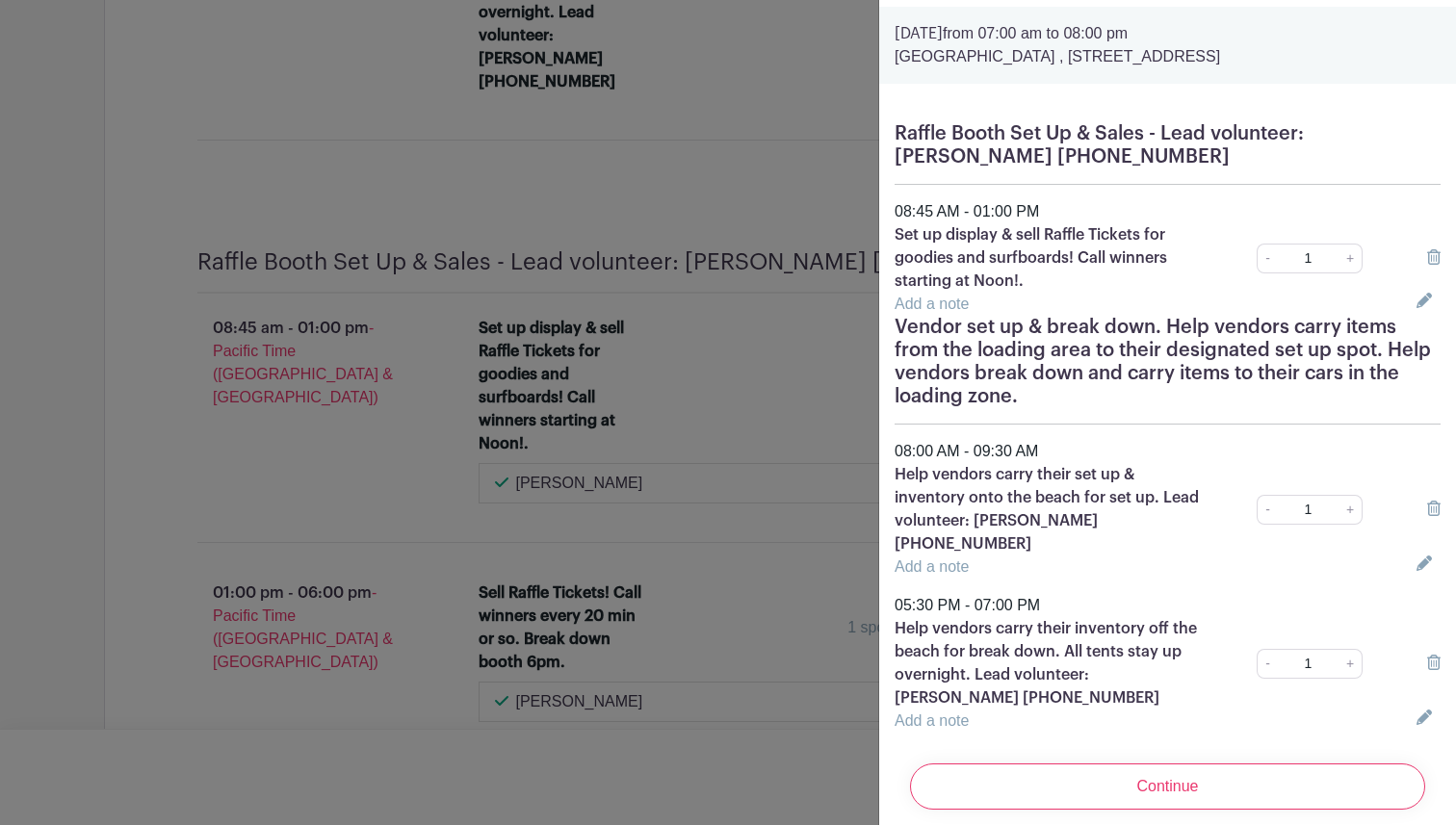
scroll to position [68, 0]
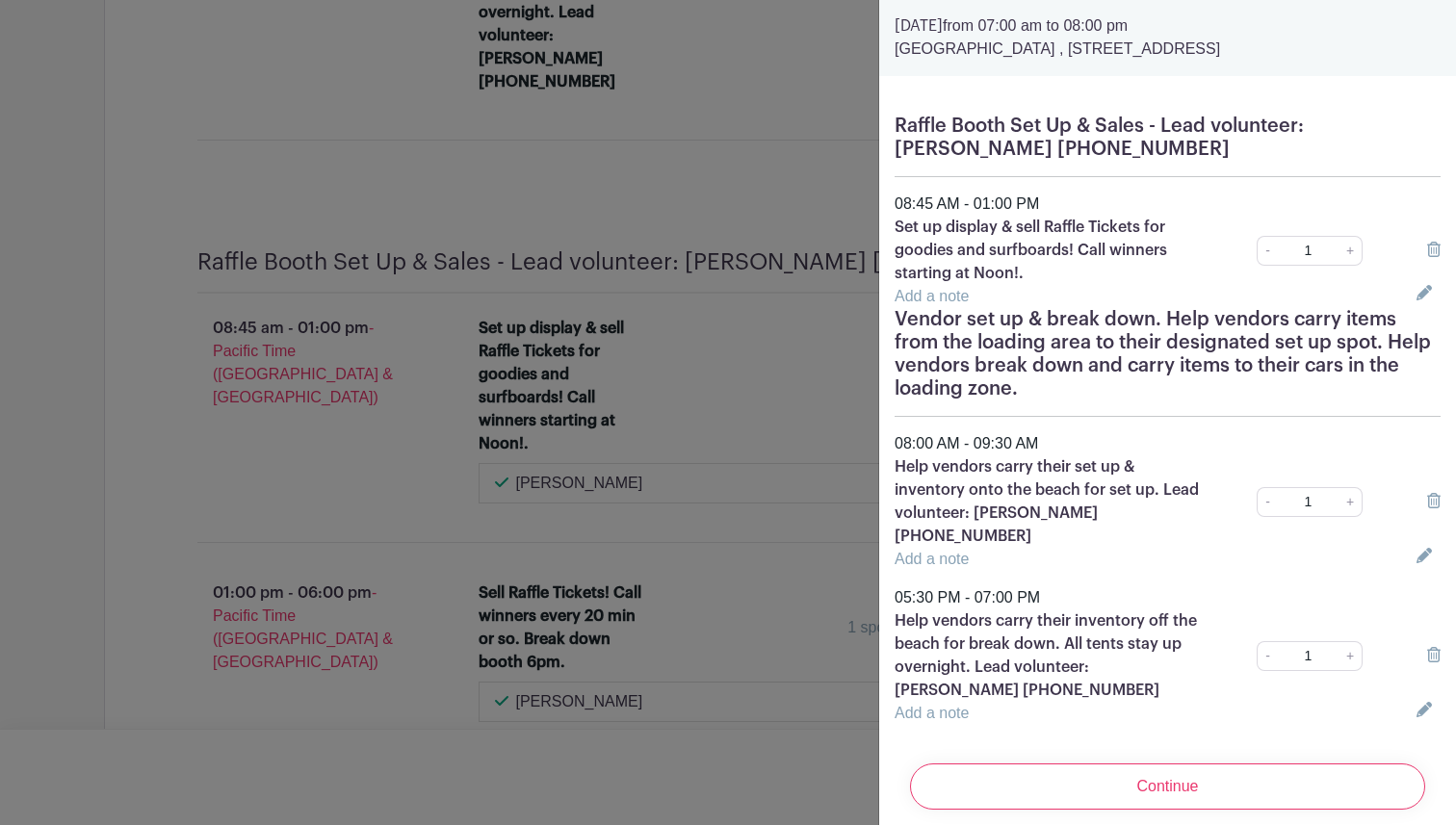
click at [1432, 493] on icon at bounding box center [1435, 500] width 14 height 16
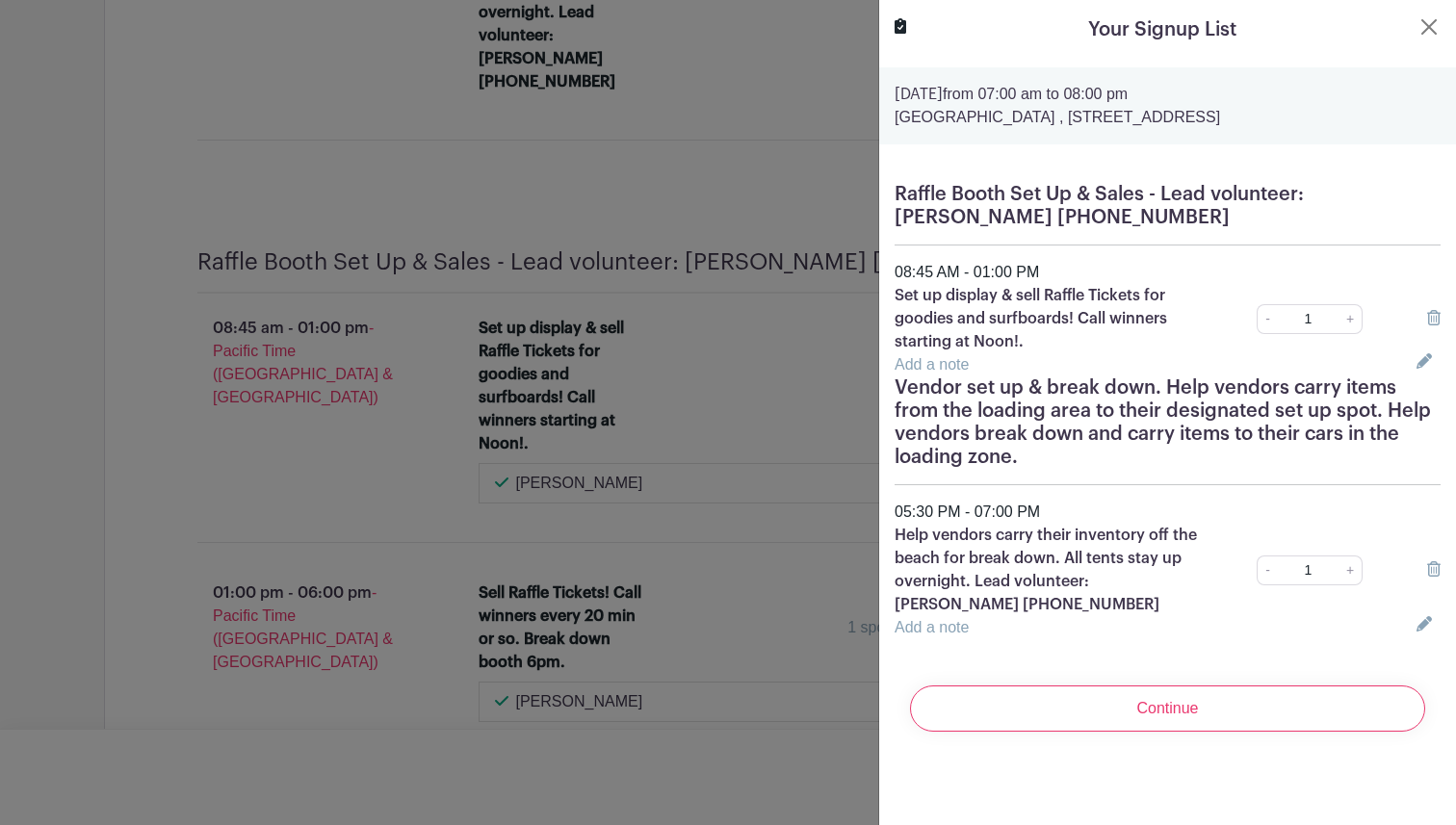
scroll to position [0, 0]
click at [1432, 568] on icon at bounding box center [1435, 569] width 14 height 16
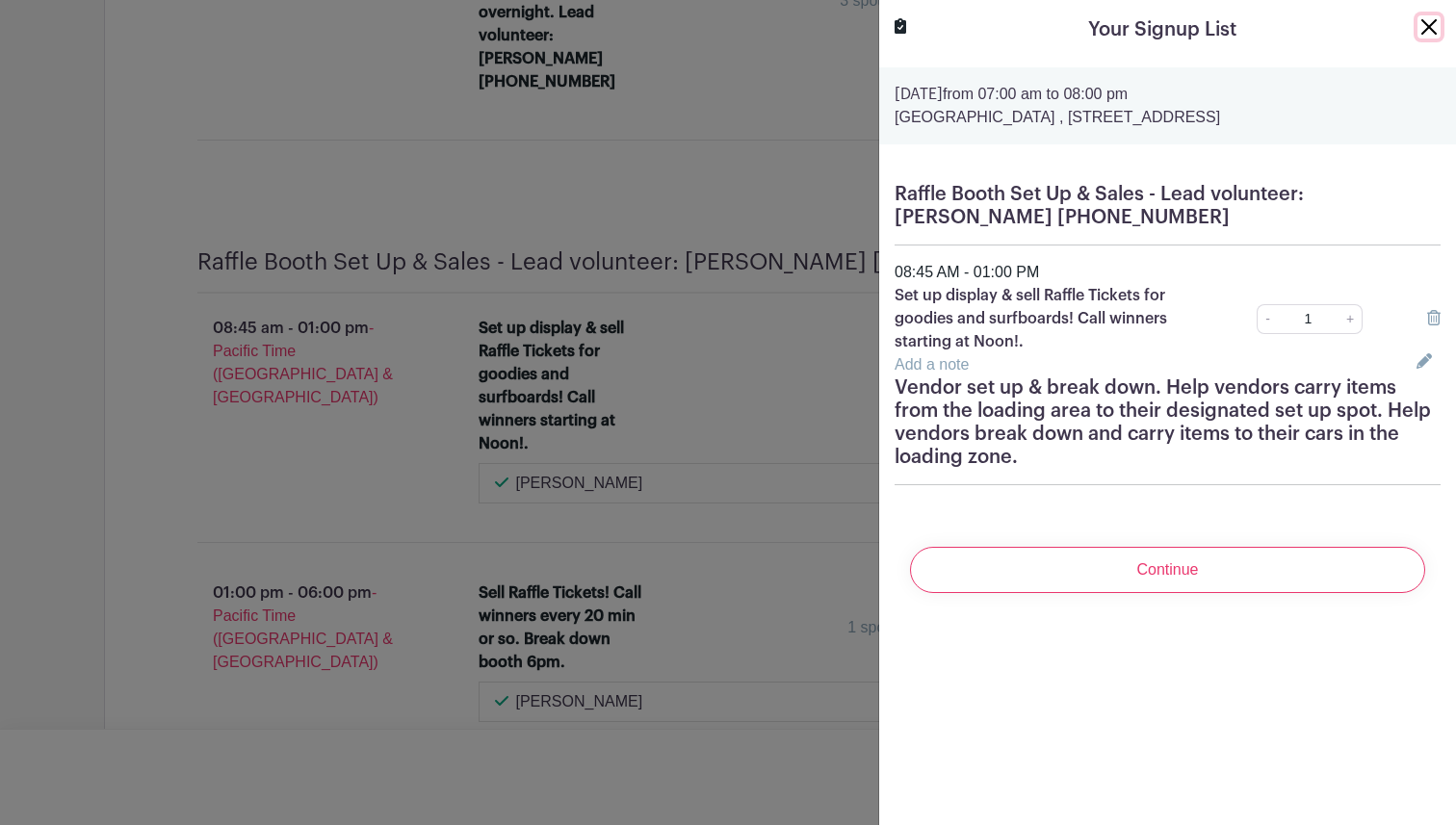
click at [1421, 32] on button "Close" at bounding box center [1430, 27] width 23 height 23
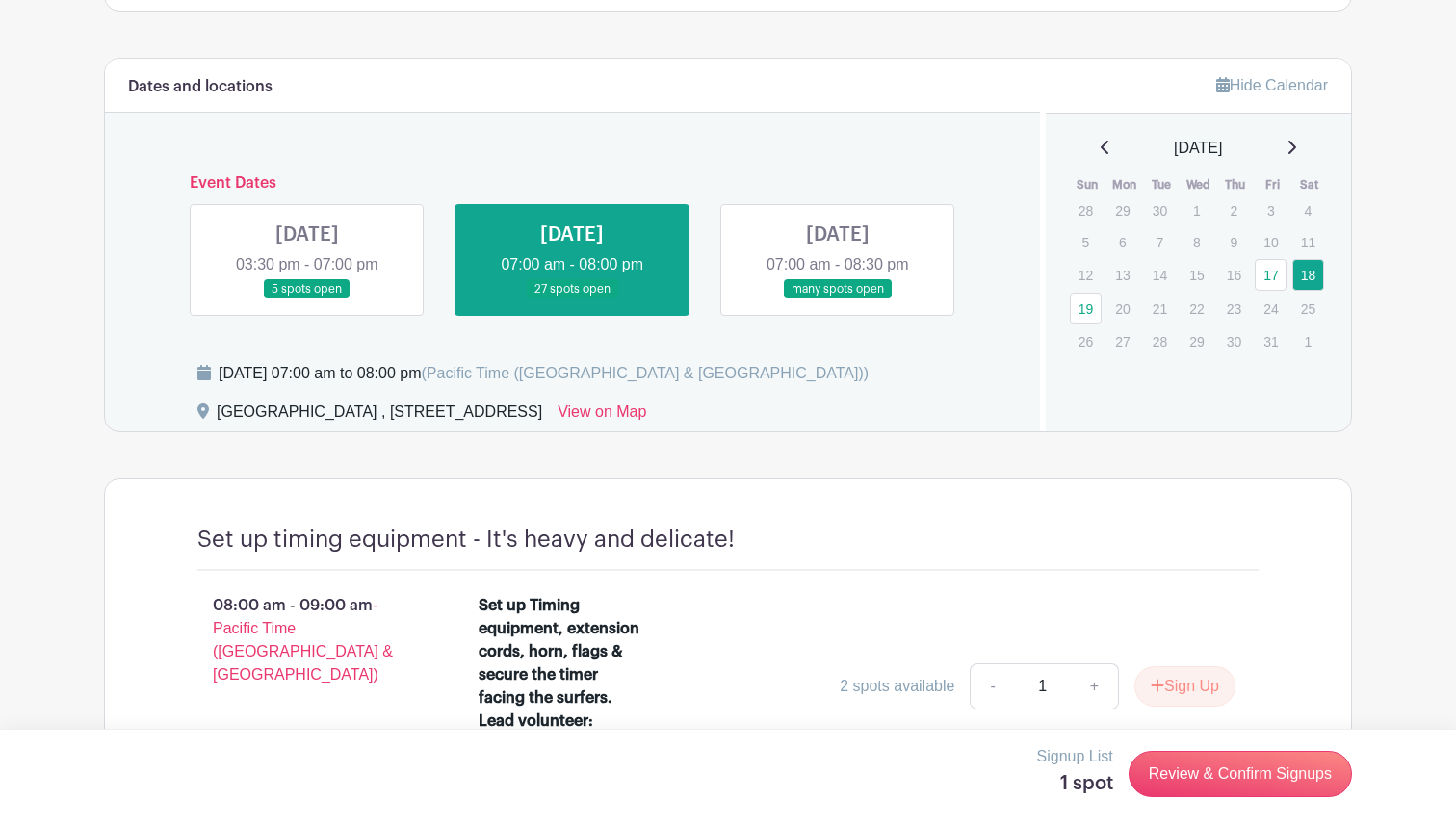
scroll to position [634, 0]
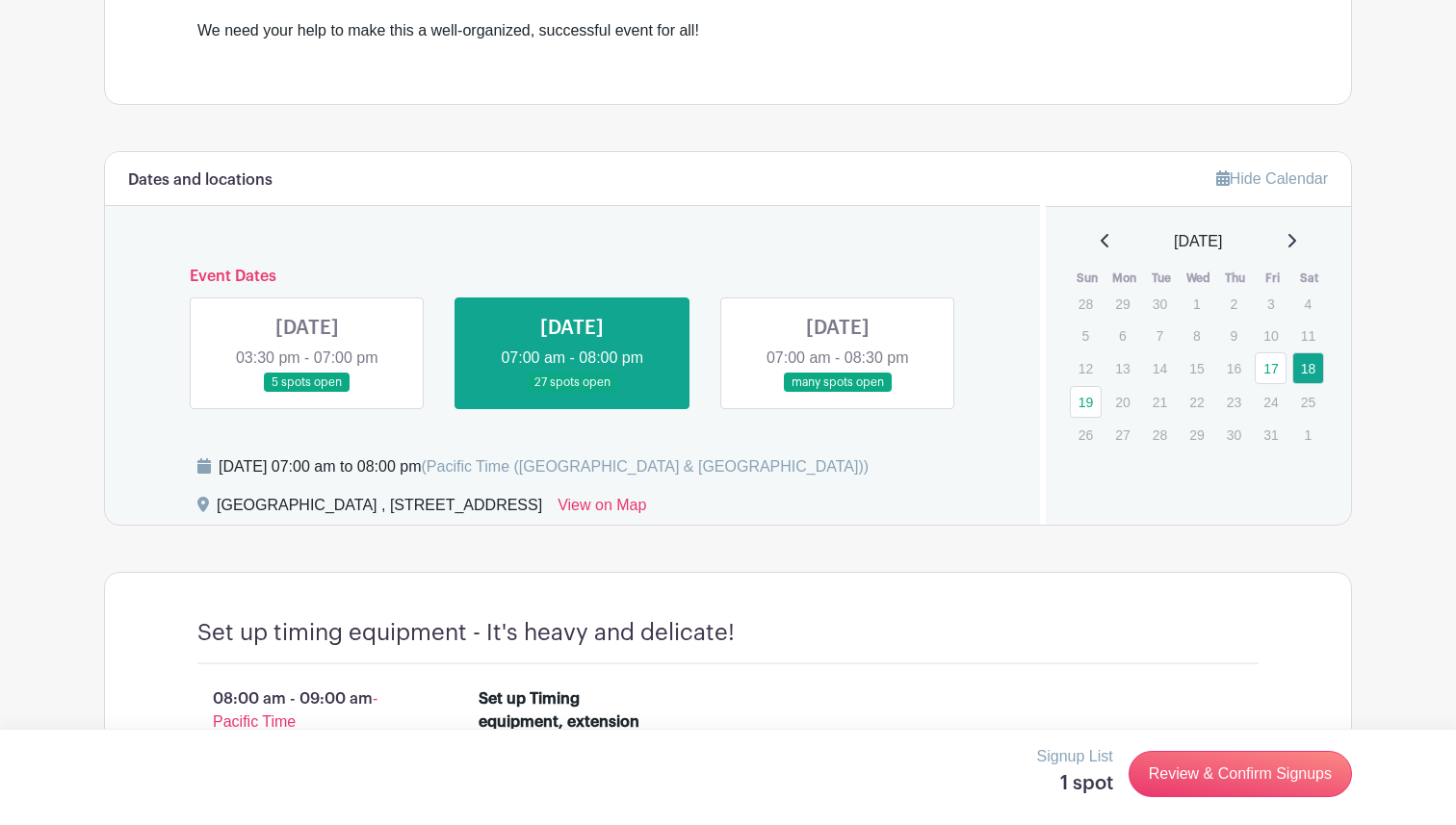
click at [838, 393] on link at bounding box center [838, 393] width 0 height 0
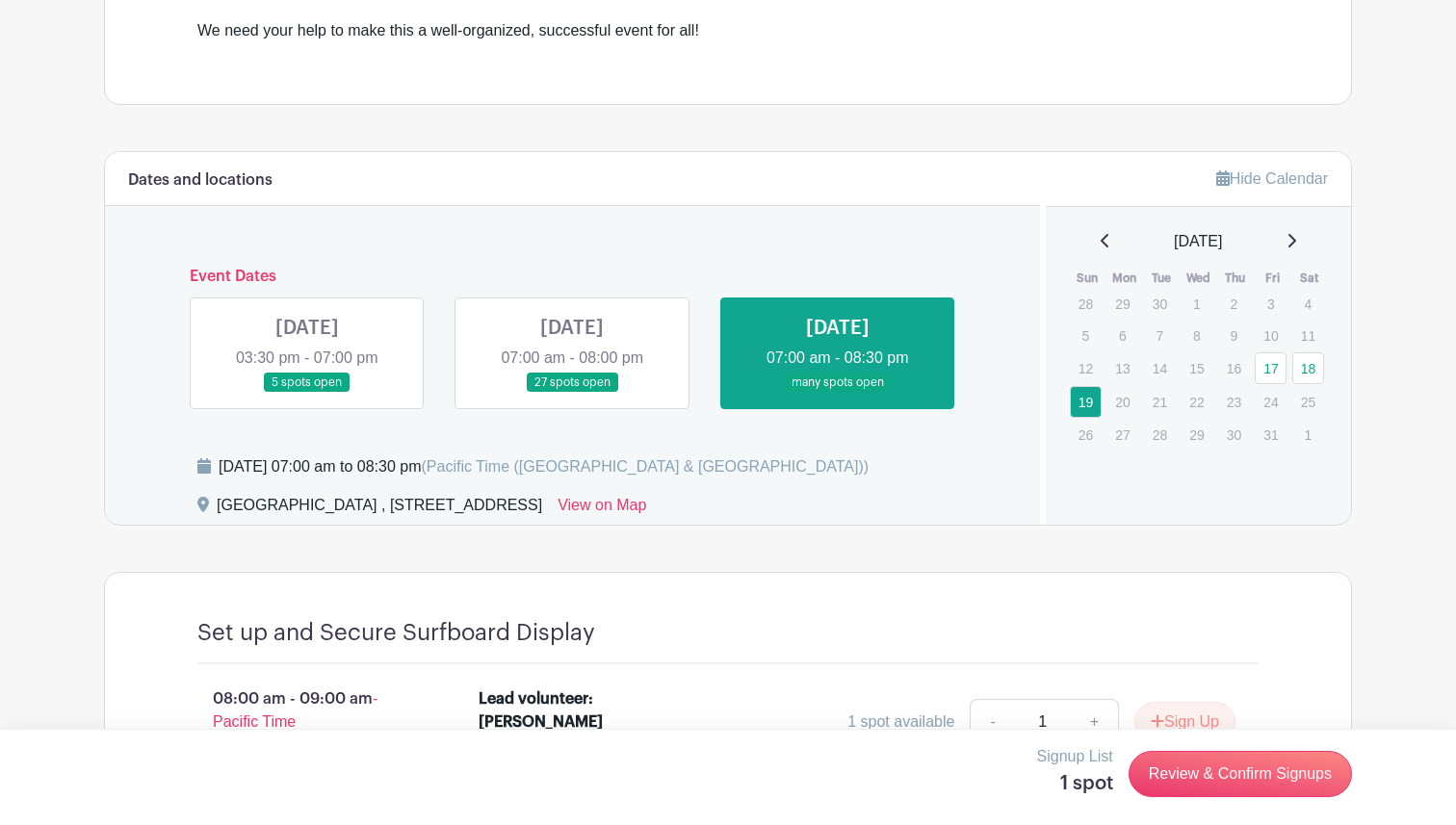
click at [838, 393] on link at bounding box center [838, 393] width 0 height 0
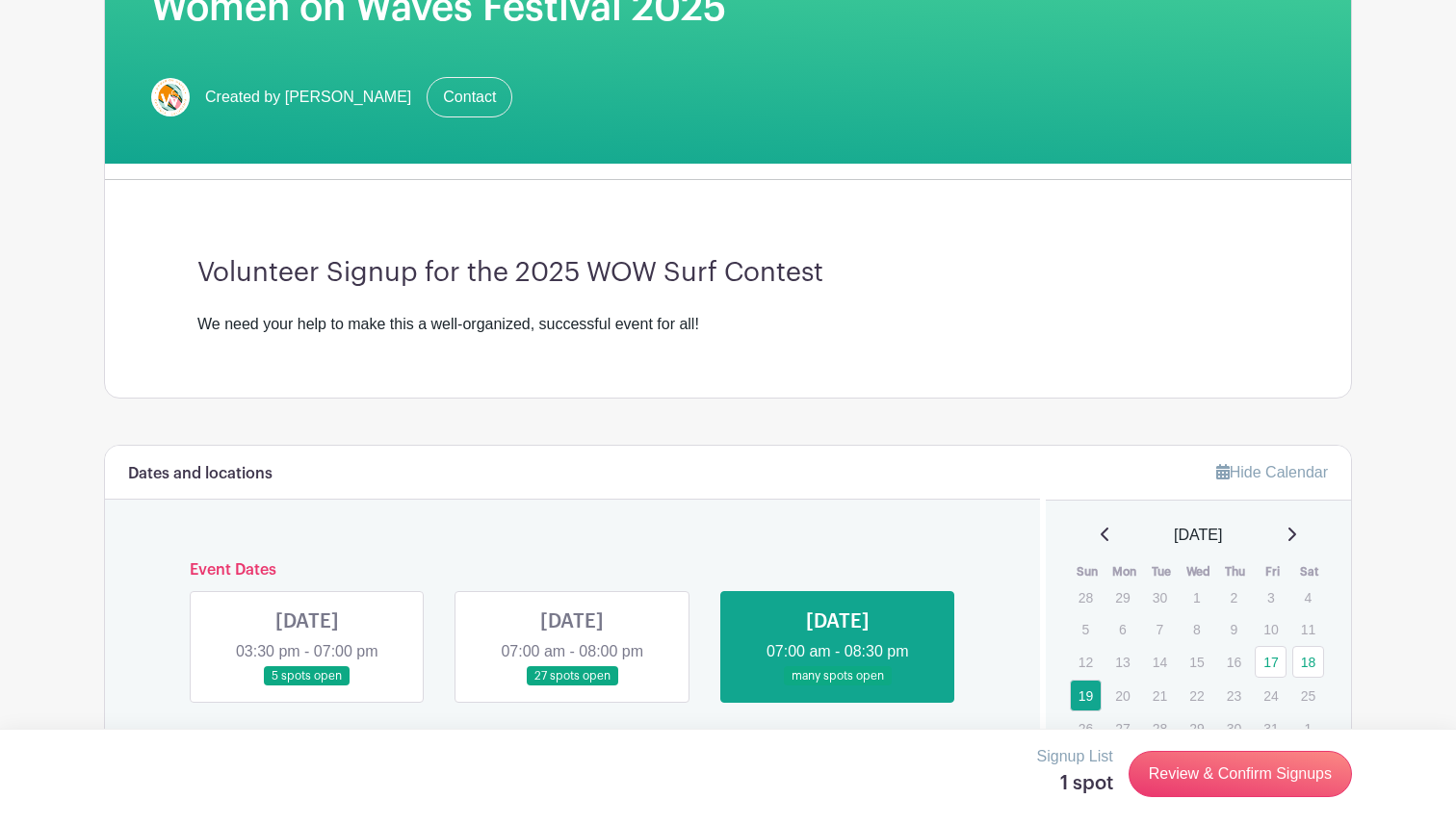
scroll to position [694, 0]
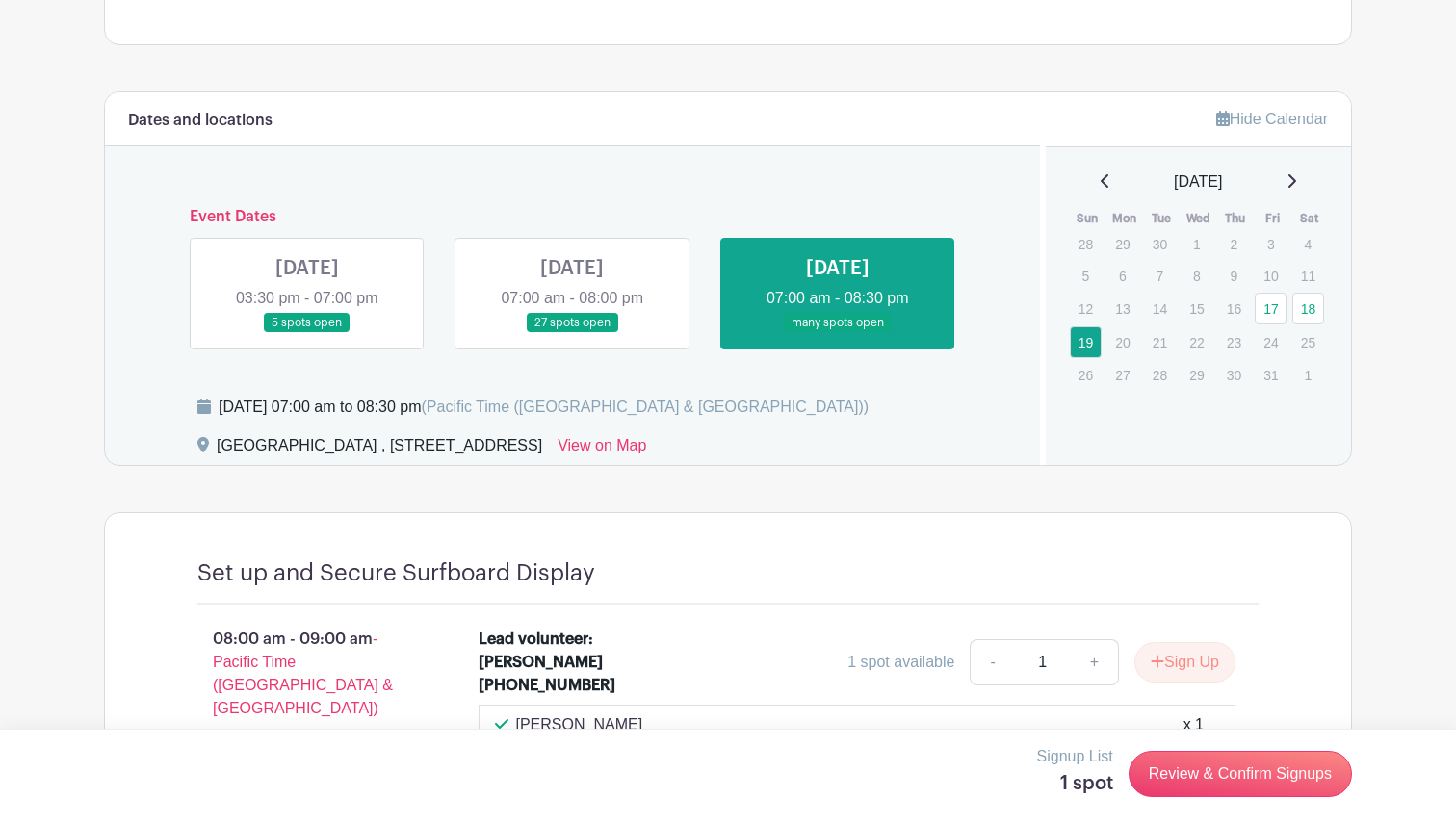
click at [572, 333] on link at bounding box center [572, 333] width 0 height 0
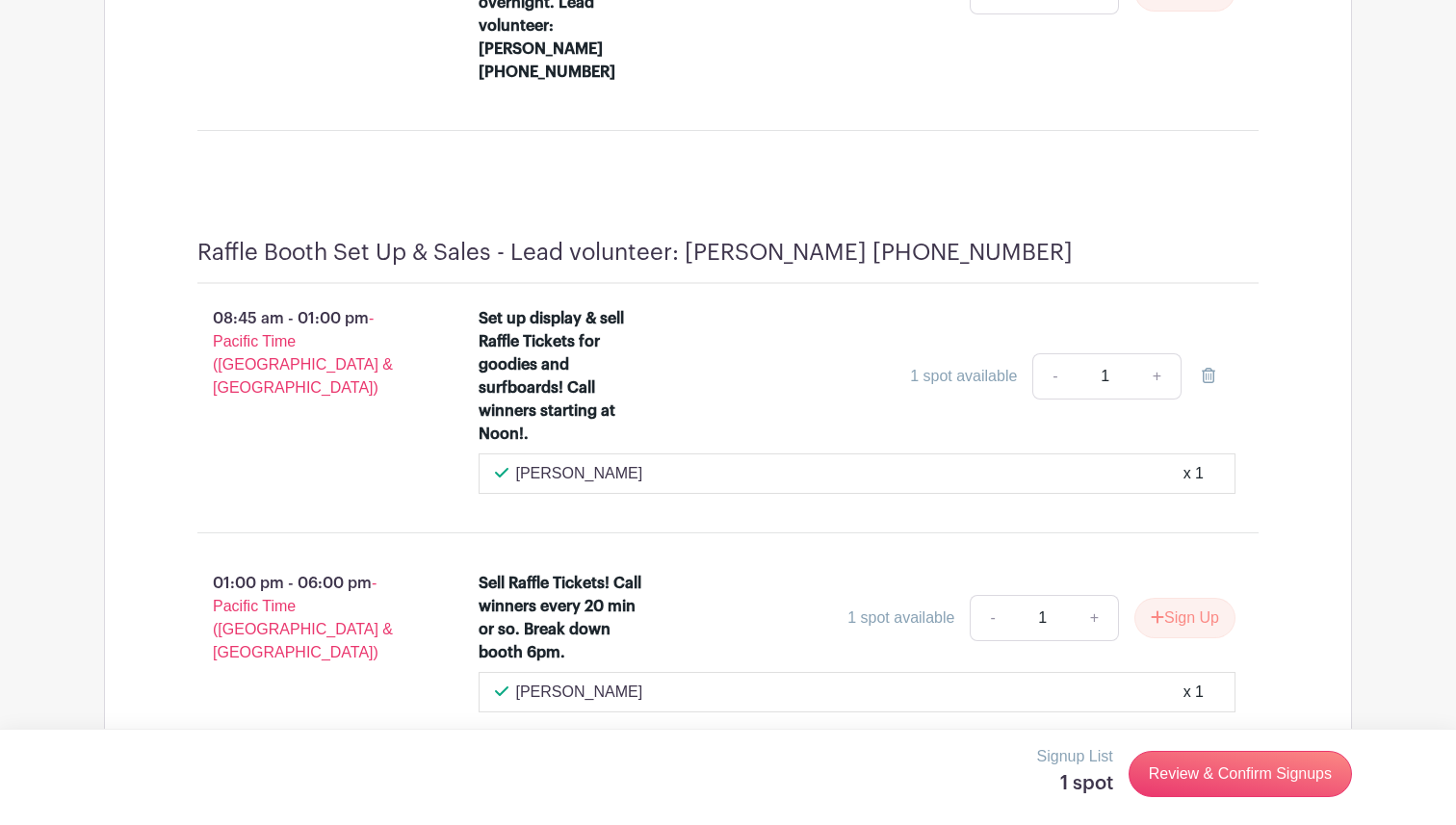
scroll to position [6103, 0]
click at [1203, 788] on link "Review & Confirm Signups" at bounding box center [1241, 774] width 224 height 47
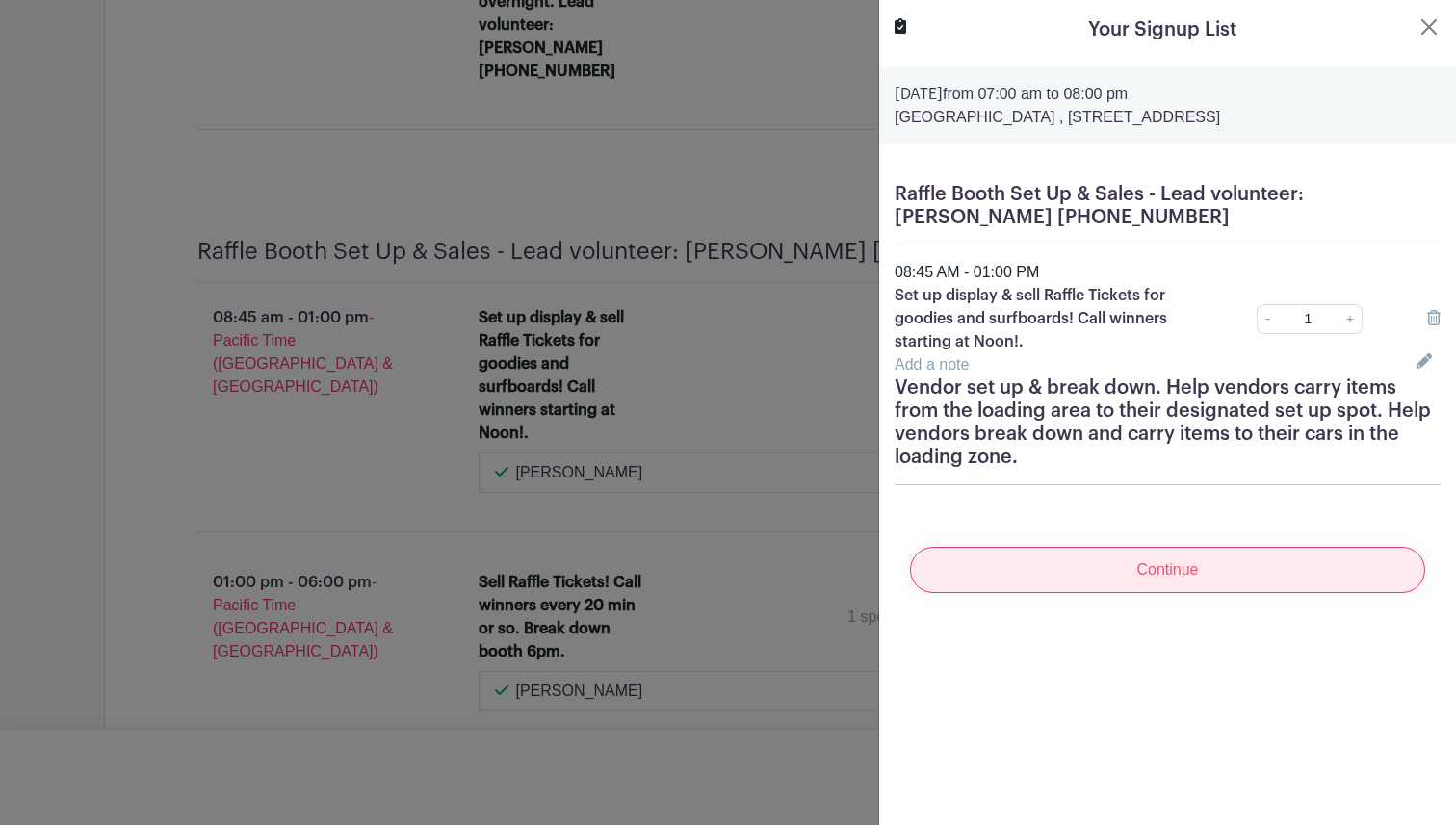
click at [1126, 574] on input "Continue" at bounding box center [1168, 570] width 515 height 47
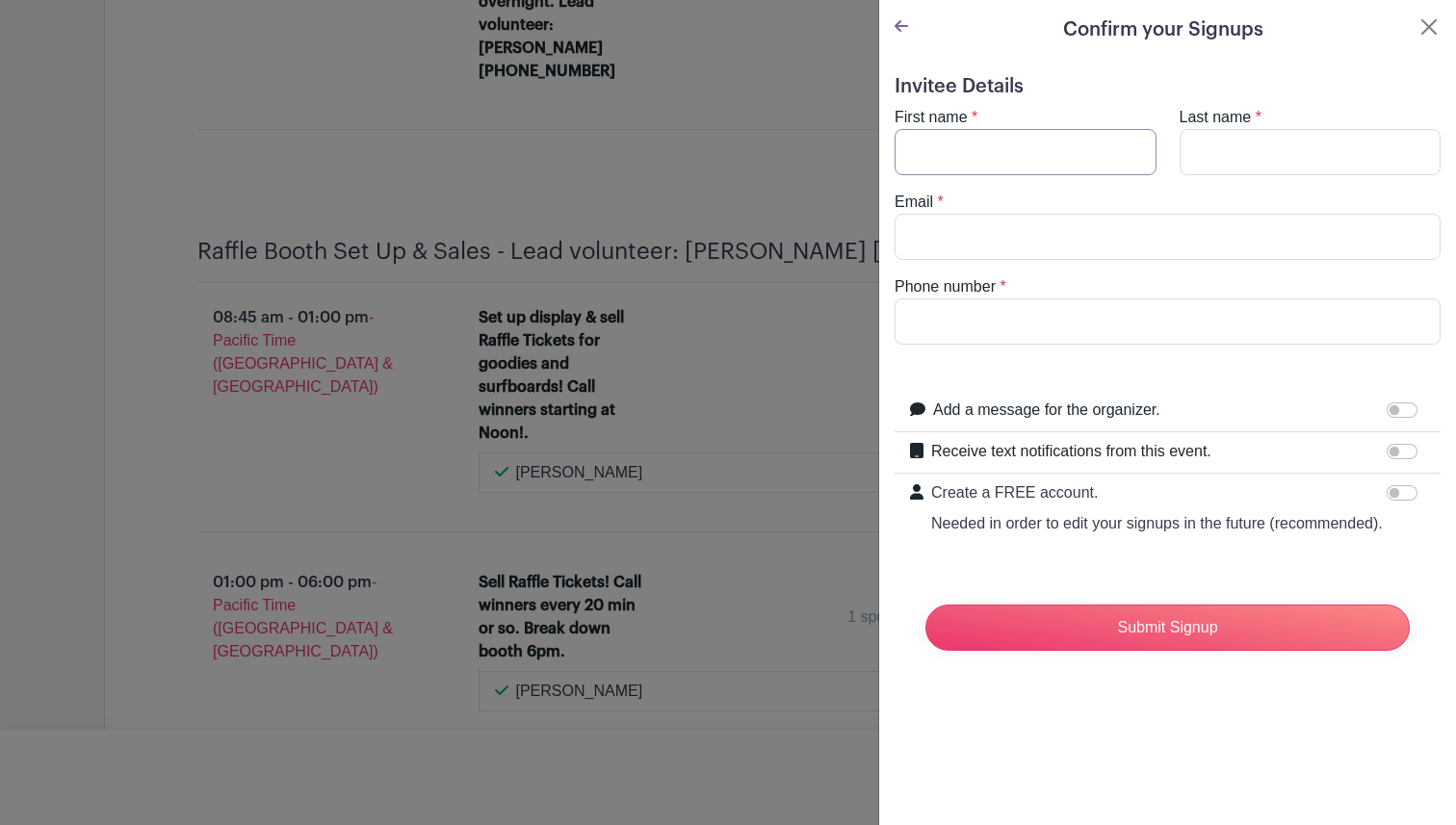
click at [984, 160] on input "First name" at bounding box center [1026, 153] width 262 height 47
type input "[PERSON_NAME]"
type input "[PERSON_NAME][EMAIL_ADDRESS][PERSON_NAME][DOMAIN_NAME]"
type input "2067694911"
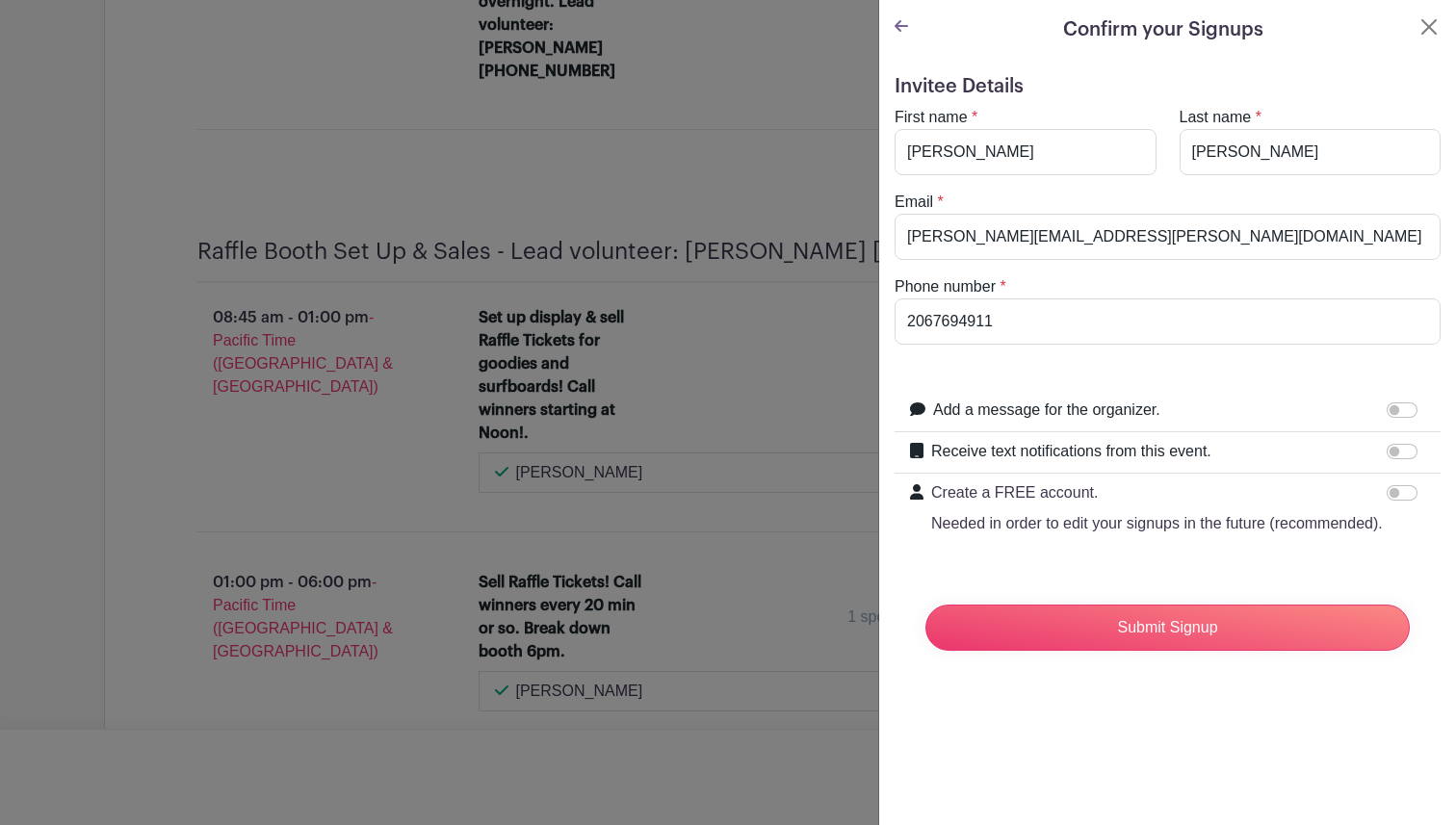
click at [901, 23] on icon at bounding box center [902, 26] width 14 height 16
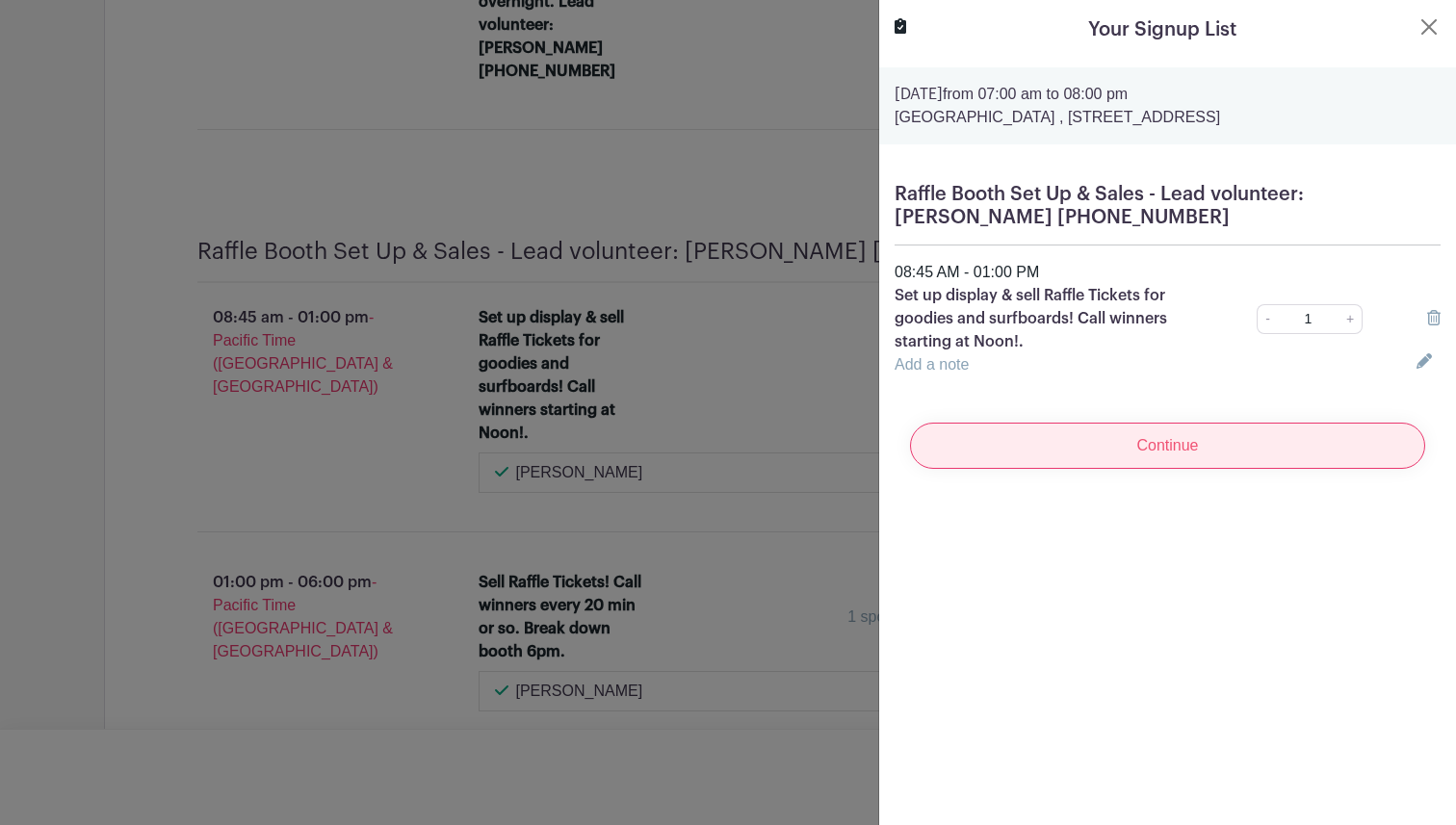
click at [1192, 452] on input "Continue" at bounding box center [1168, 446] width 515 height 47
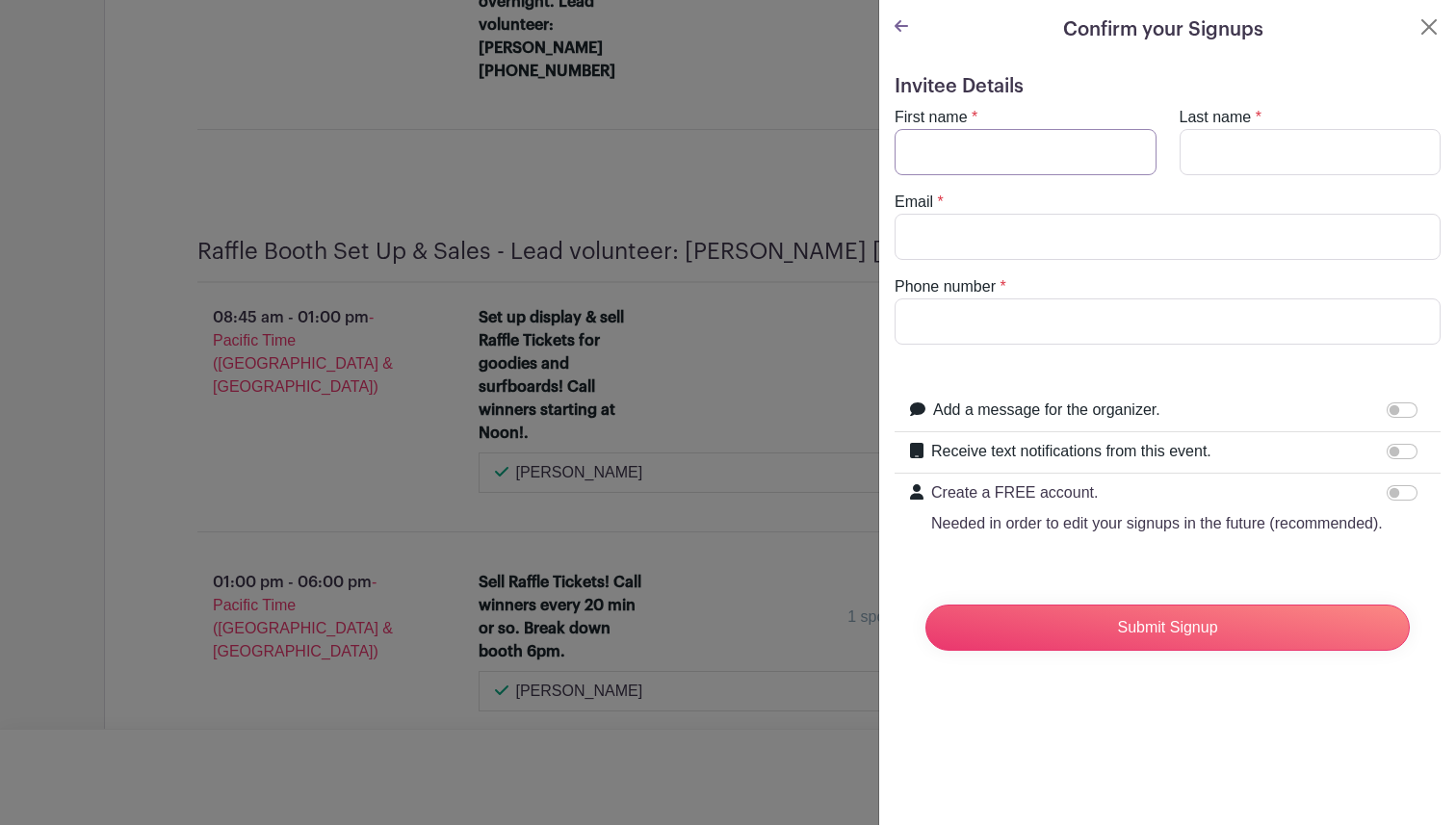
click at [1057, 141] on input "First name" at bounding box center [1026, 153] width 262 height 47
type input "[PERSON_NAME]"
type input "[PERSON_NAME][EMAIL_ADDRESS][PERSON_NAME][DOMAIN_NAME]"
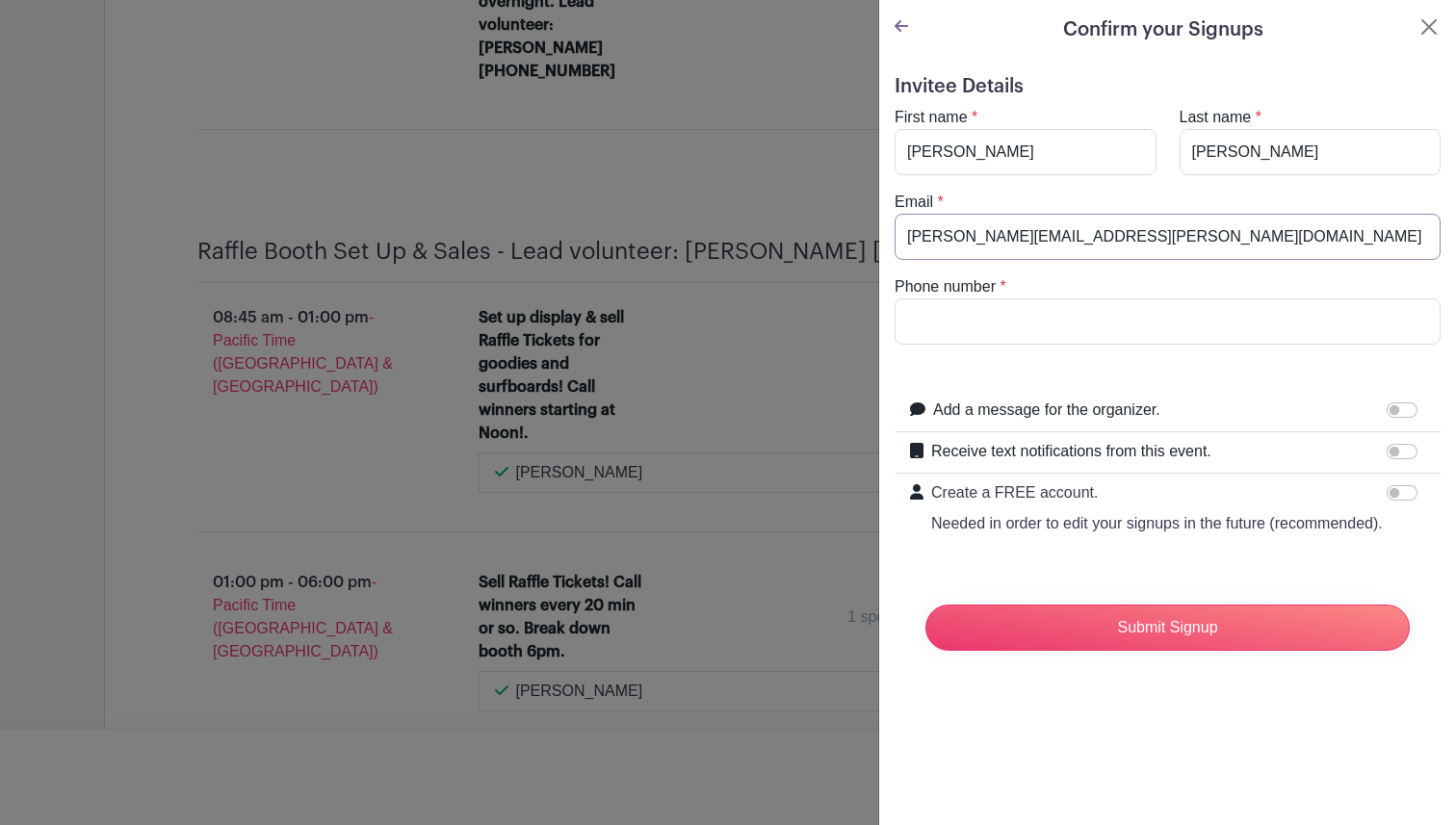
type input "2067694911"
click at [1397, 450] on input "Receive text notifications from this event." at bounding box center [1403, 452] width 31 height 16
checkbox input "true"
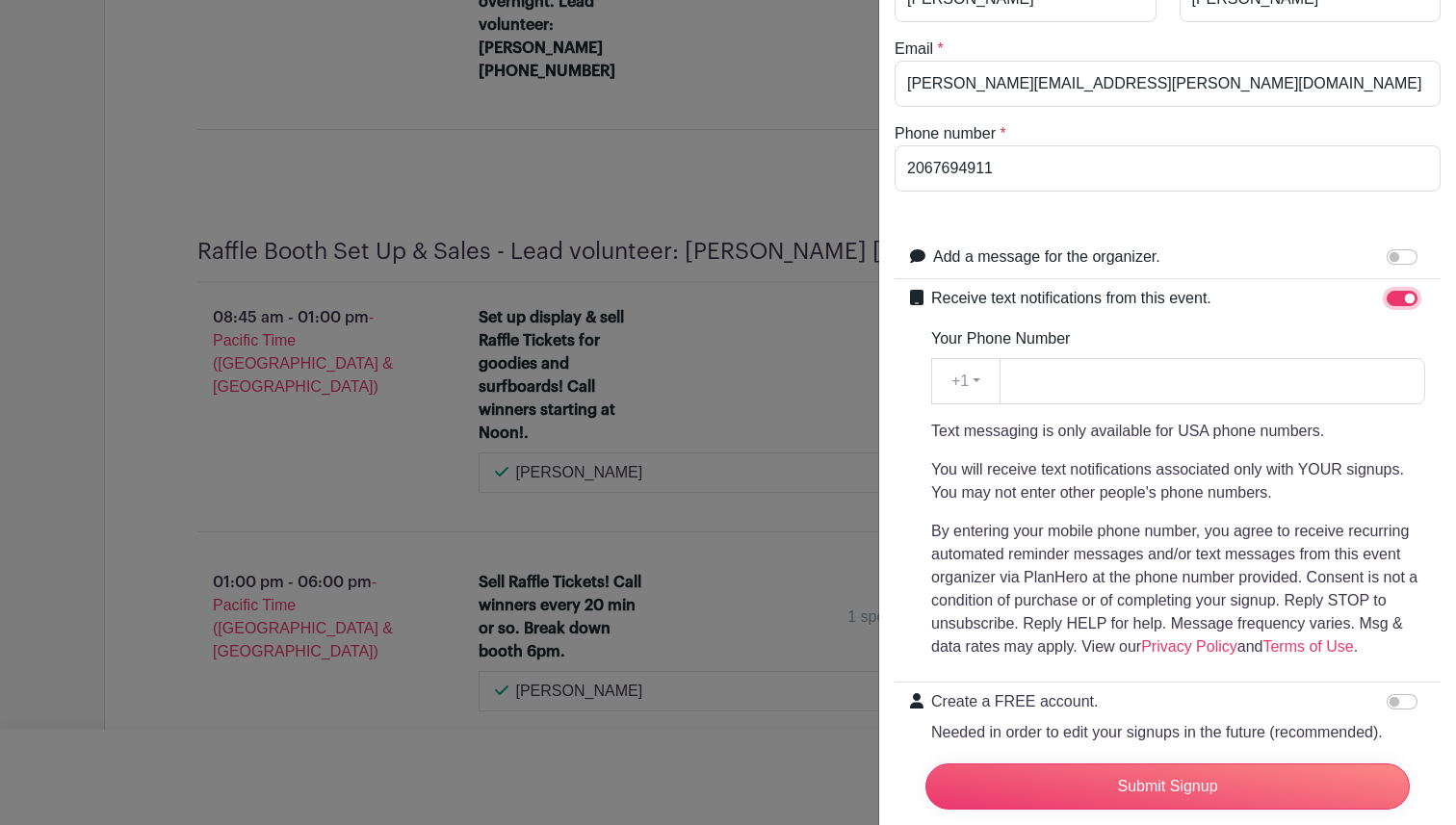
scroll to position [234, 0]
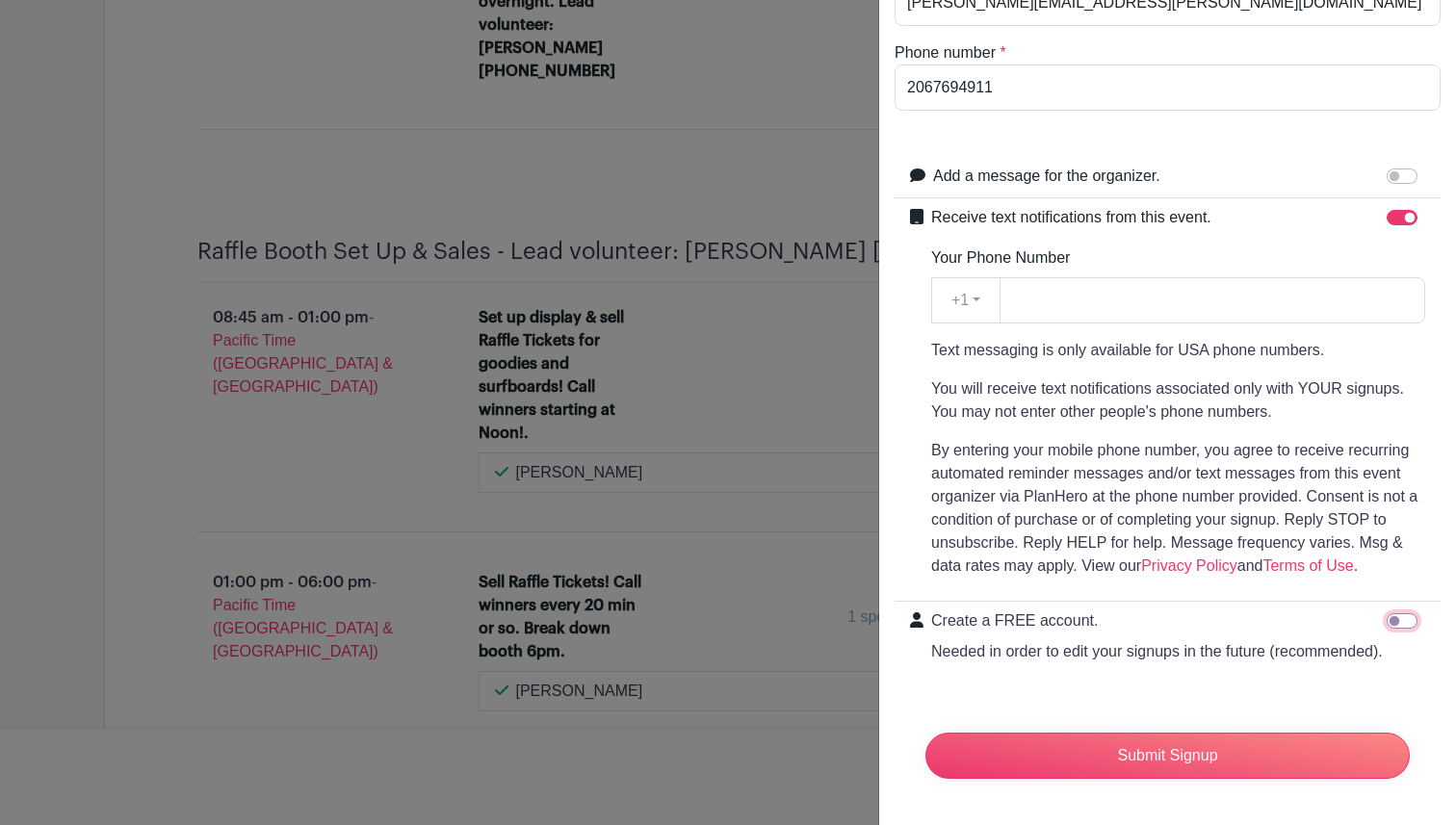
click at [1390, 623] on input "Create a FREE account. Needed in order to edit your signups in the future (reco…" at bounding box center [1403, 621] width 31 height 16
checkbox input "true"
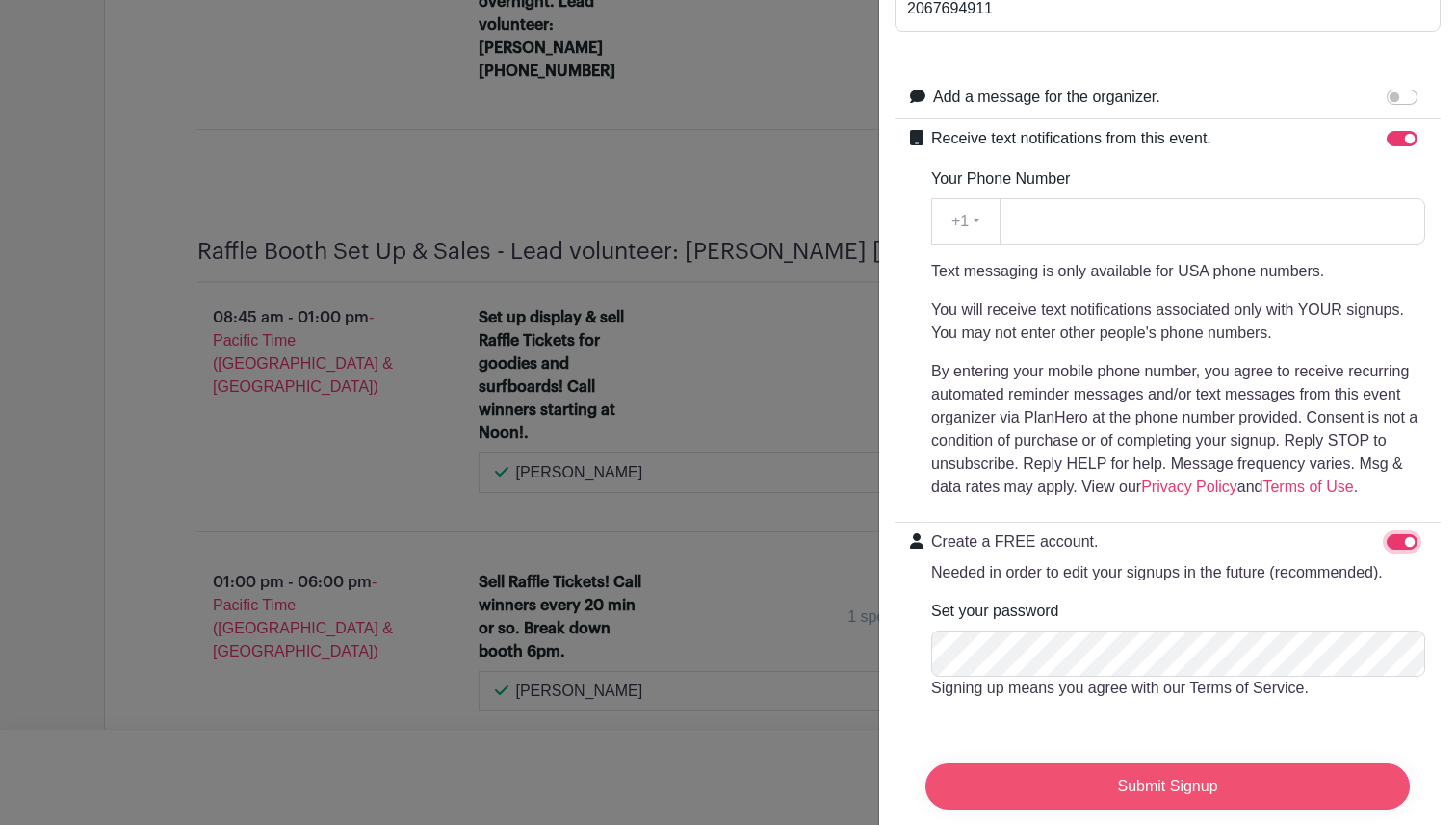
scroll to position [342, 0]
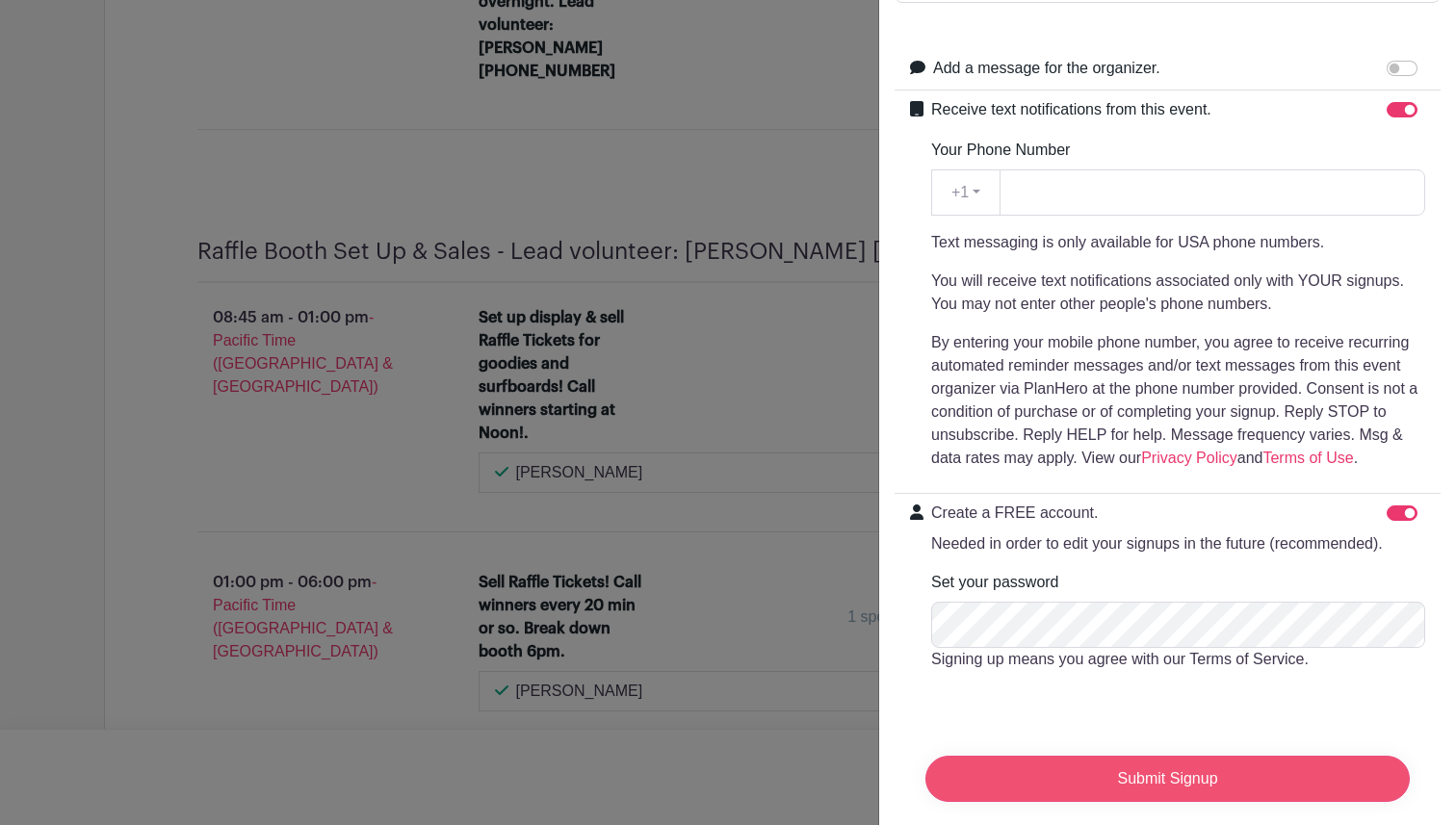
click at [1208, 785] on input "Submit Signup" at bounding box center [1167, 779] width 485 height 47
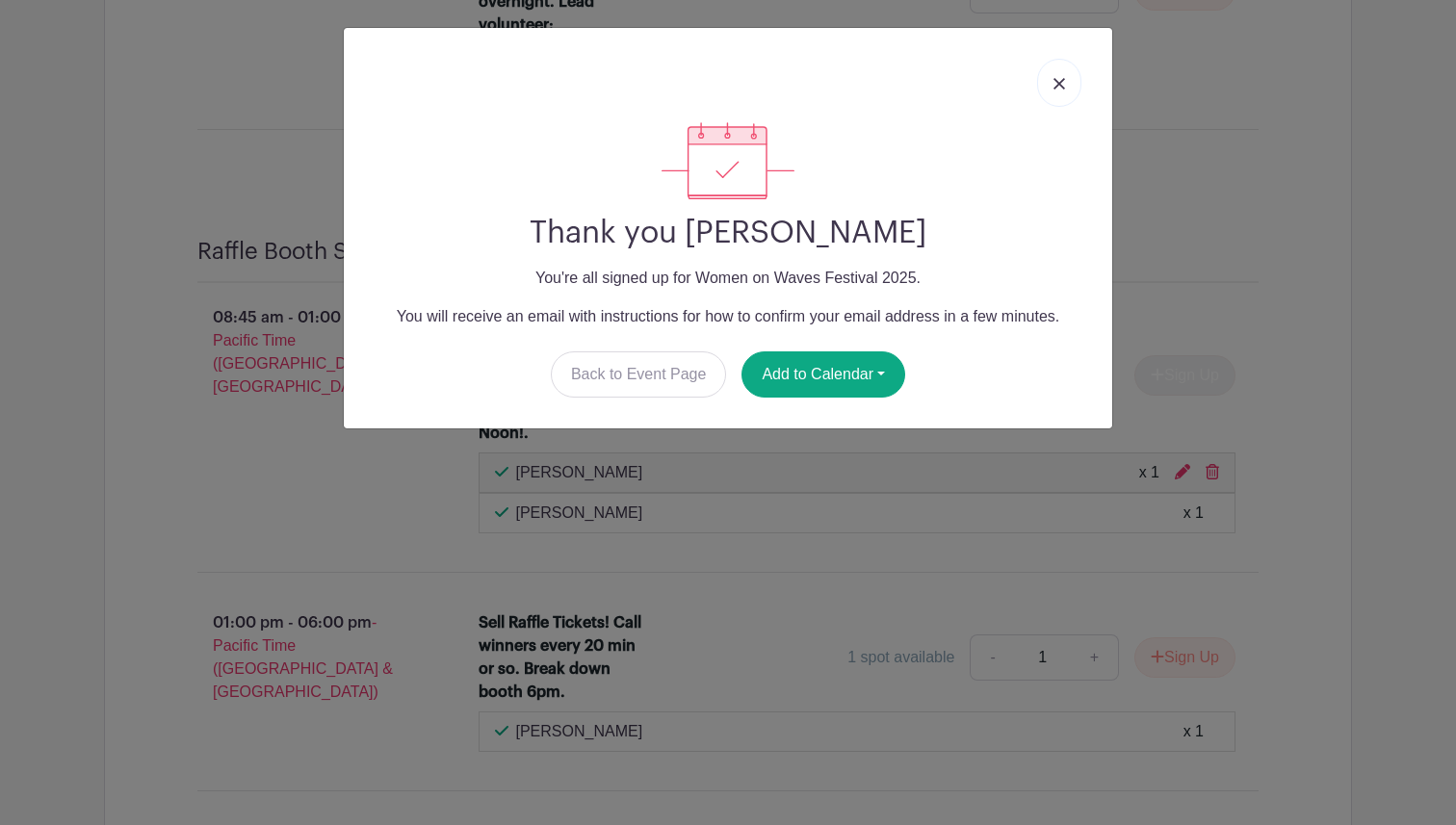
click at [1059, 78] on img at bounding box center [1059, 84] width 12 height 12
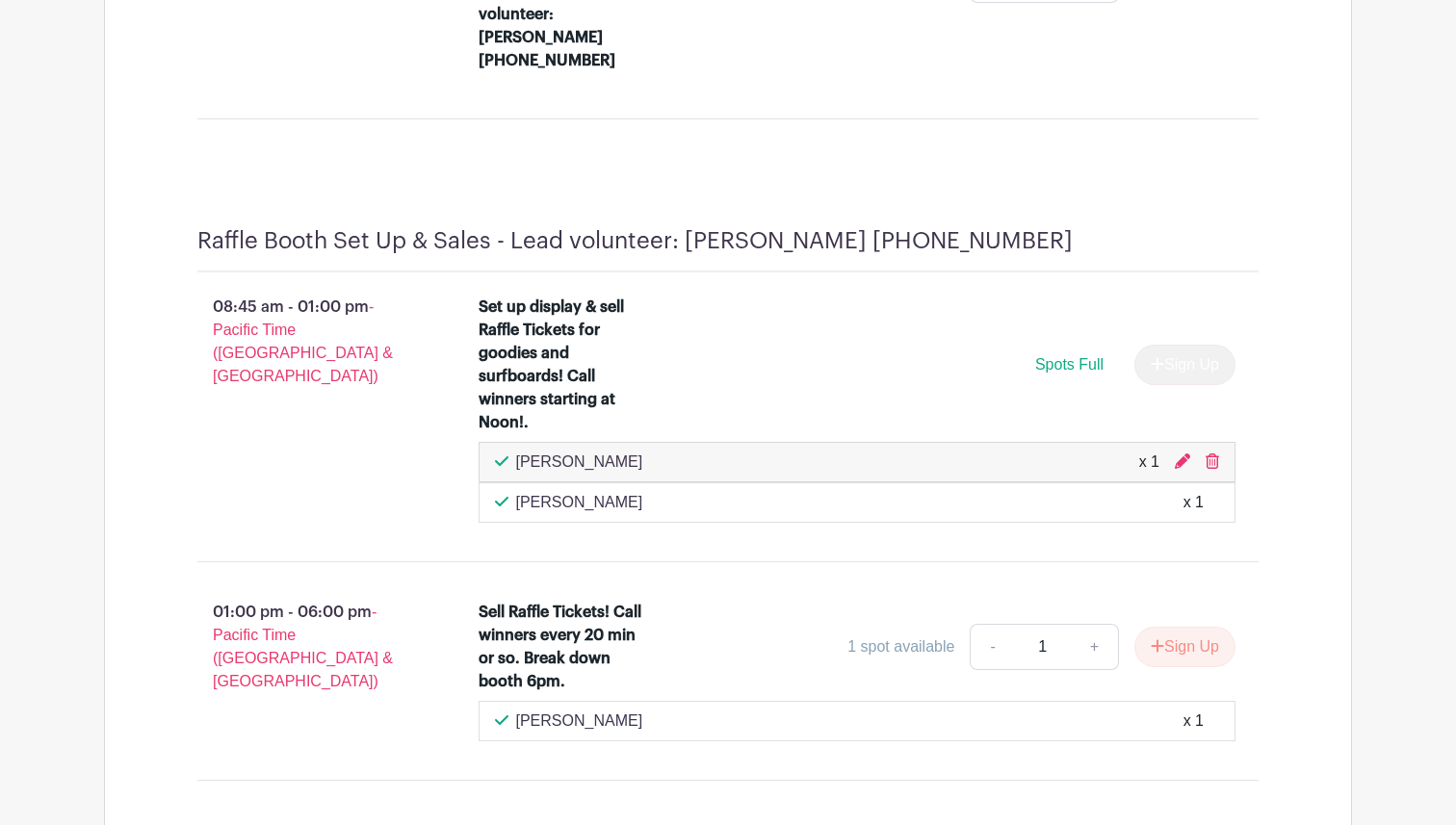
scroll to position [6123, 0]
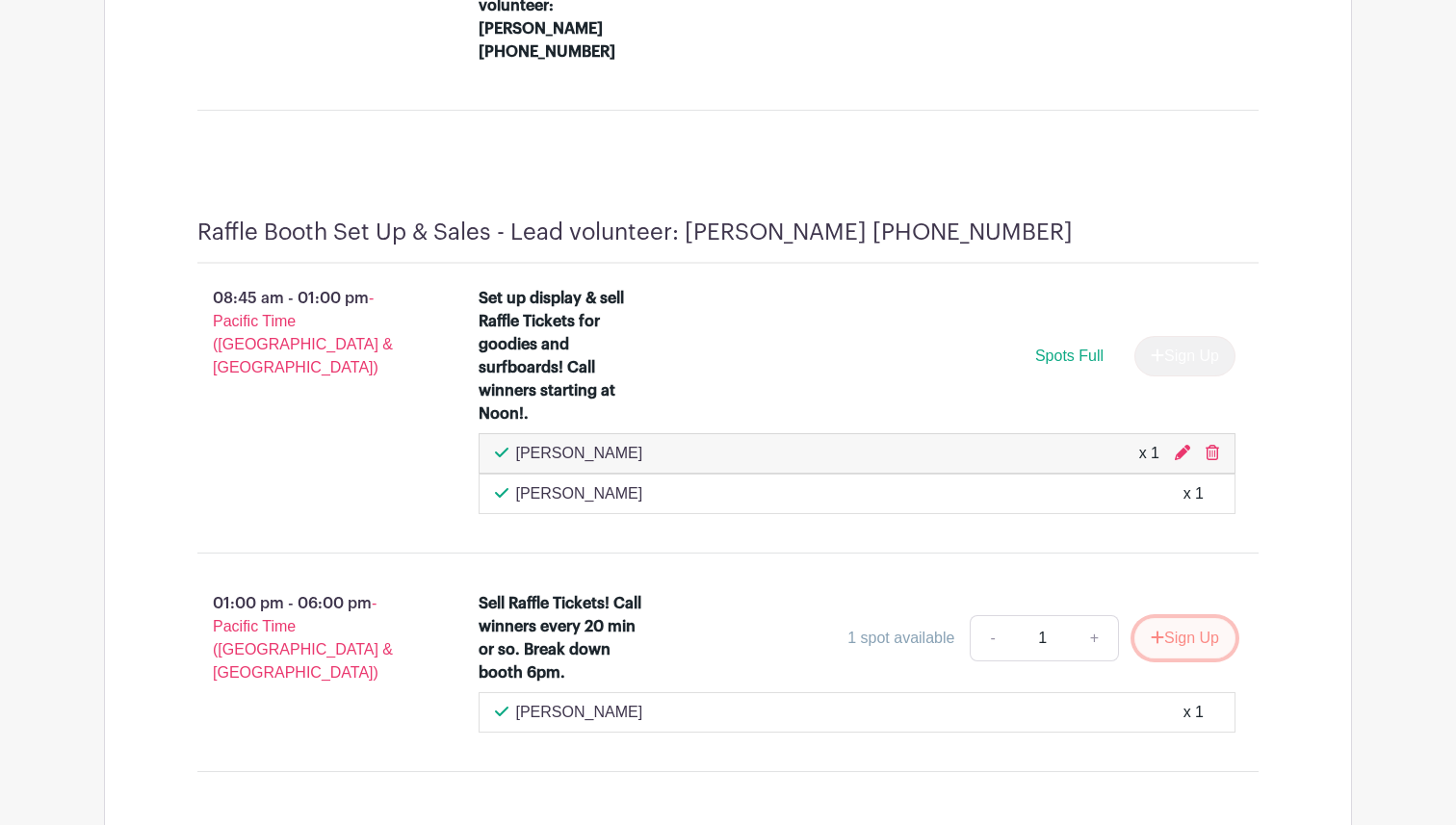
click at [1184, 618] on button "Sign Up" at bounding box center [1185, 638] width 101 height 41
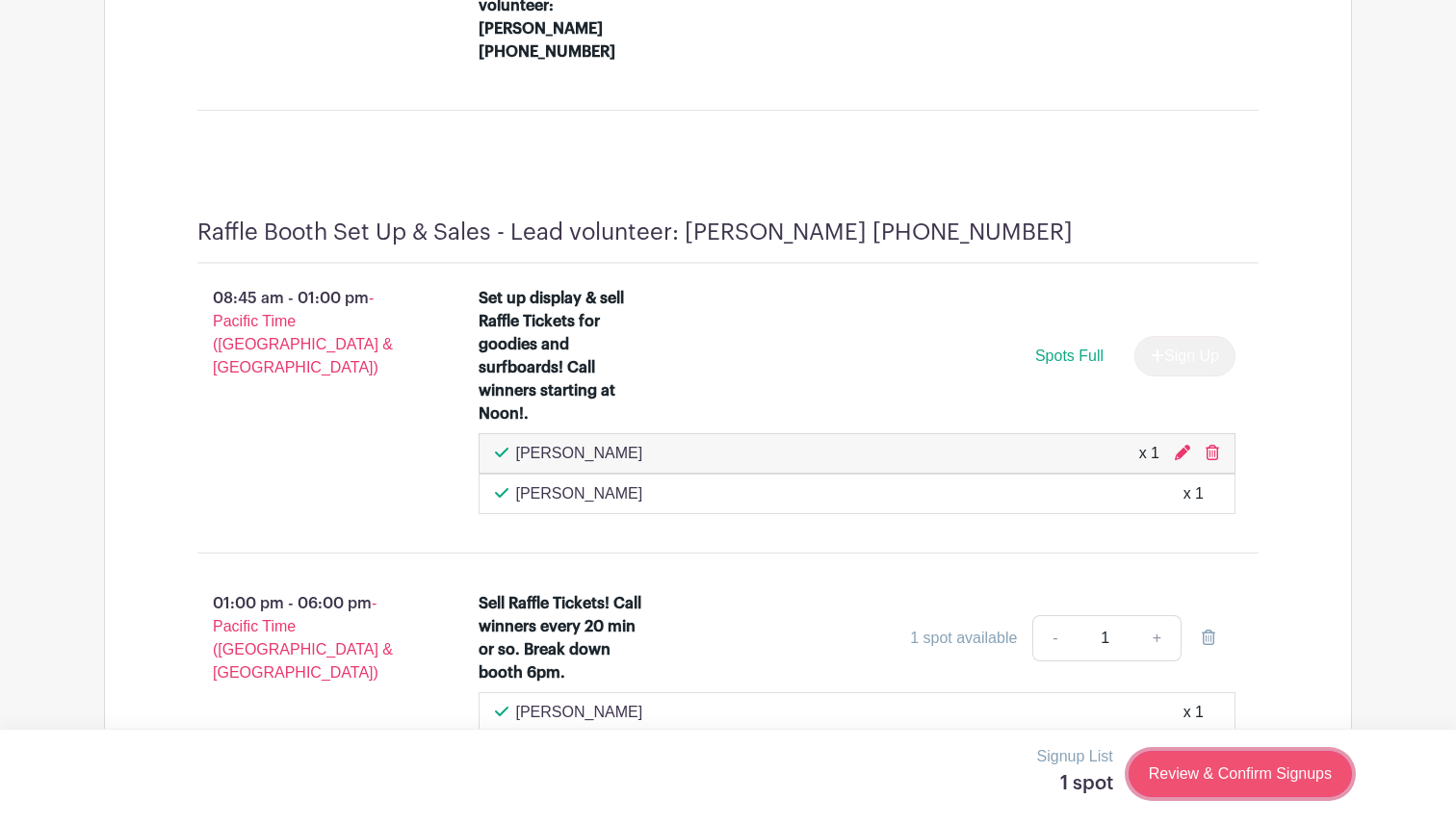
click at [1197, 793] on link "Review & Confirm Signups" at bounding box center [1241, 774] width 224 height 47
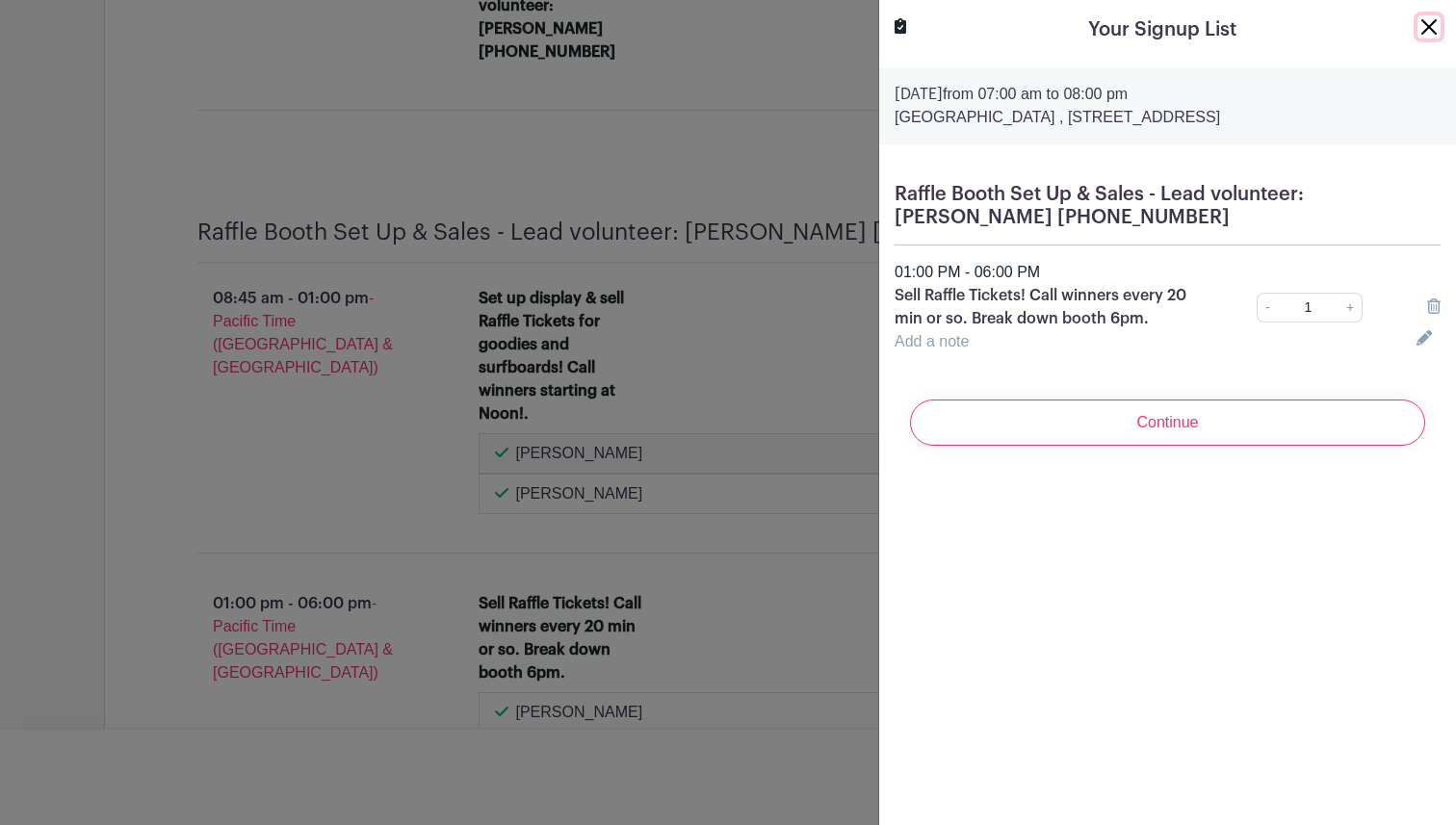
click at [1431, 25] on button "Close" at bounding box center [1430, 27] width 23 height 23
